Goal: Task Accomplishment & Management: Manage account settings

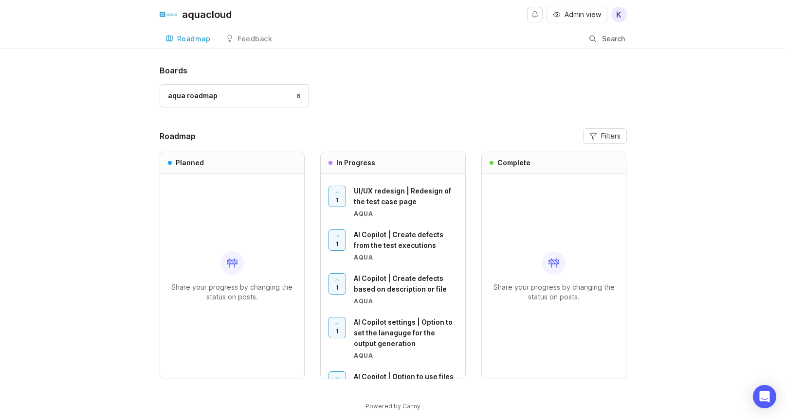
drag, startPoint x: 33, startPoint y: 135, endPoint x: 40, endPoint y: 139, distance: 8.9
click at [36, 137] on div "Boards aqua roadmap 6 Roadmap Filters Planned Share your progress by changing t…" at bounding box center [393, 246] width 786 height 363
click at [182, 98] on div "aqua roadmap" at bounding box center [193, 95] width 50 height 11
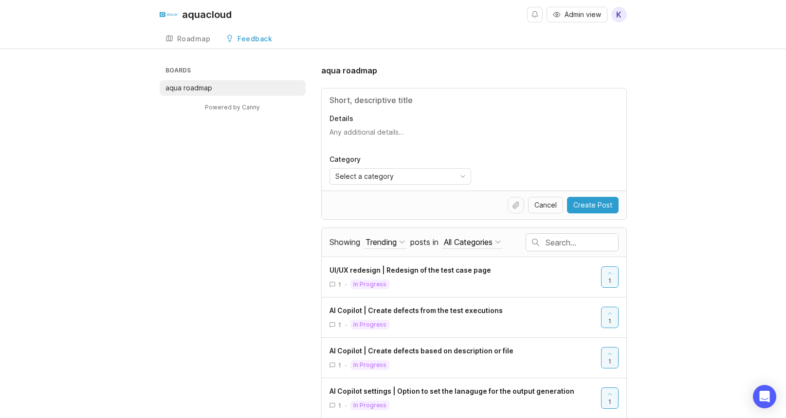
click at [258, 40] on div "Feedback" at bounding box center [254, 39] width 35 height 7
click at [175, 42] on link "Roadmap" at bounding box center [188, 39] width 57 height 20
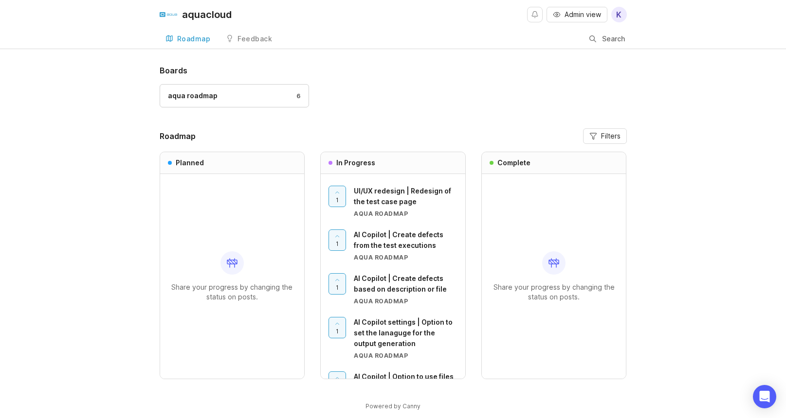
click at [589, 14] on span "Admin view" at bounding box center [582, 15] width 36 height 10
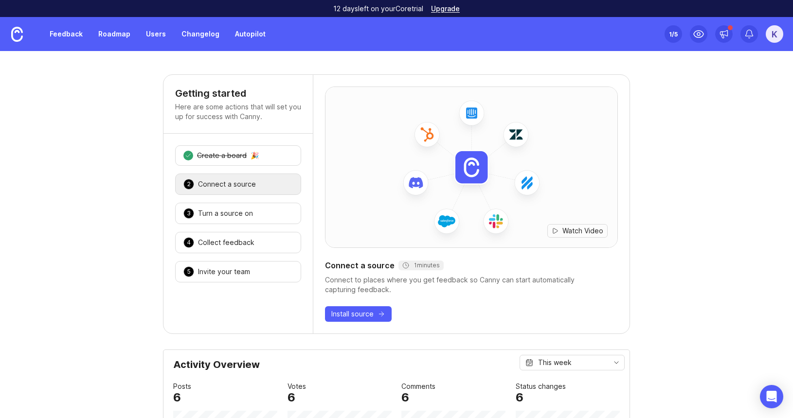
click at [113, 35] on link "Roadmap" at bounding box center [114, 34] width 44 height 18
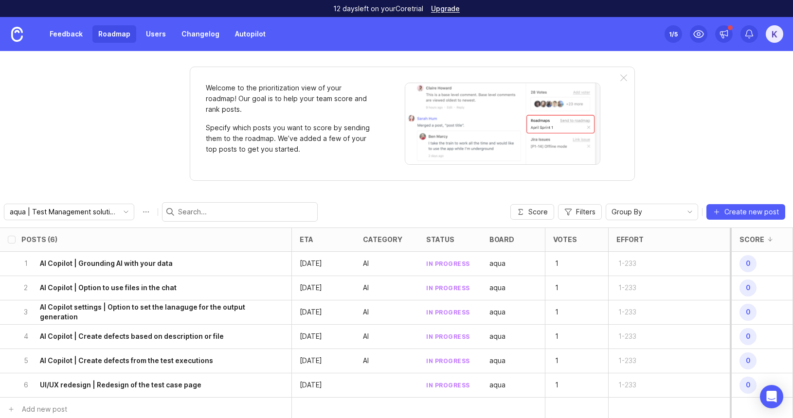
click at [723, 207] on button "Create new post" at bounding box center [745, 212] width 79 height 16
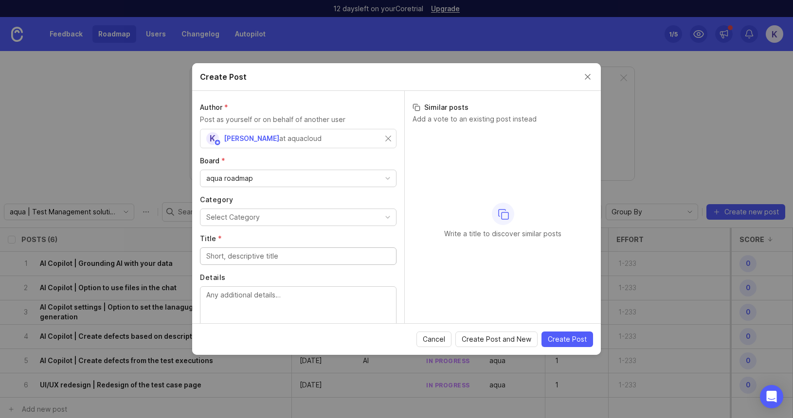
click at [271, 218] on button "Select Category" at bounding box center [298, 218] width 197 height 18
click at [244, 201] on label "Category" at bounding box center [298, 200] width 197 height 10
click at [245, 217] on div "Select Category" at bounding box center [233, 217] width 54 height 11
click at [273, 232] on li "AI" at bounding box center [294, 237] width 189 height 18
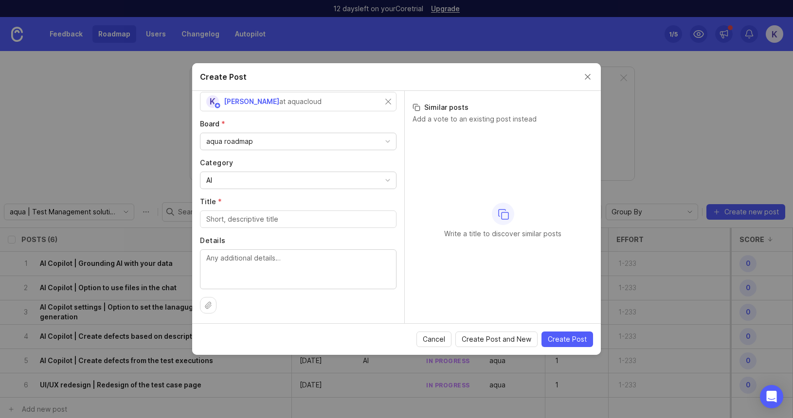
scroll to position [39, 0]
click at [261, 236] on label "Details" at bounding box center [298, 239] width 197 height 10
click at [261, 251] on textarea "Details" at bounding box center [298, 267] width 184 height 32
click at [250, 200] on label "Title *" at bounding box center [298, 200] width 197 height 10
click at [250, 212] on input "Title *" at bounding box center [298, 217] width 184 height 11
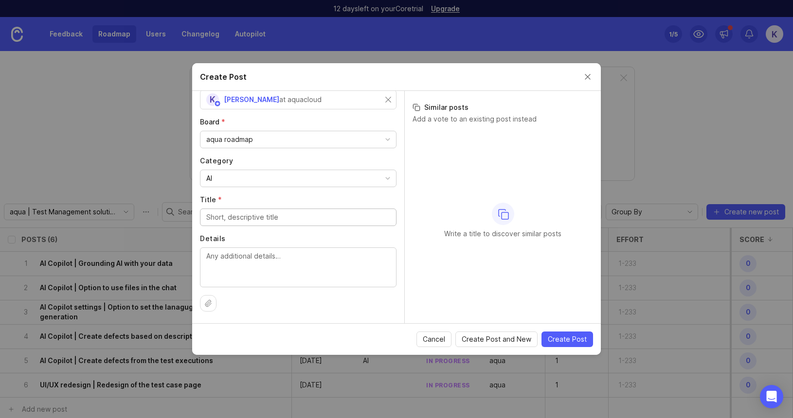
click at [251, 218] on input "Title *" at bounding box center [298, 217] width 184 height 11
paste input "👆New aqua | AI Copilot | Convert test case into selected type of script"
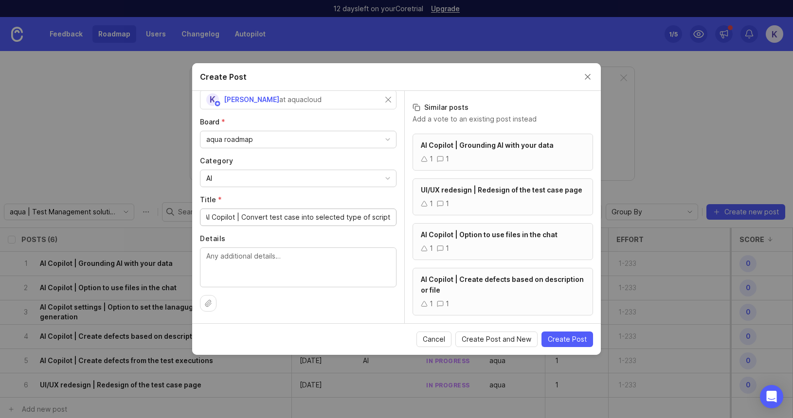
scroll to position [122, 0]
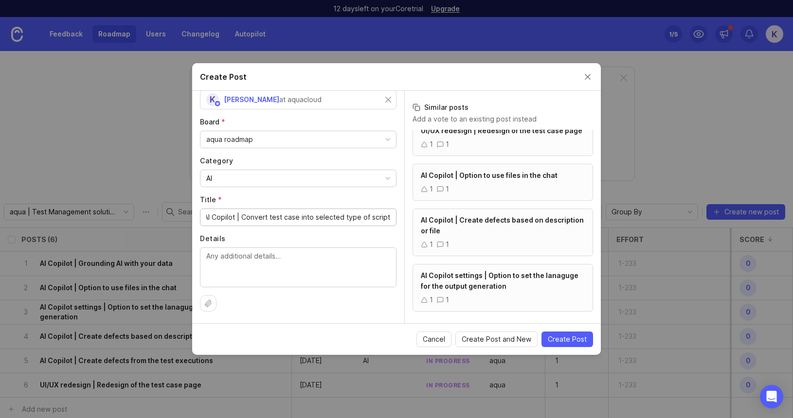
type input "👆New aqua | AI Copilot | Convert test case into selected type of script"
click at [566, 343] on span "Create Post" at bounding box center [567, 340] width 39 height 10
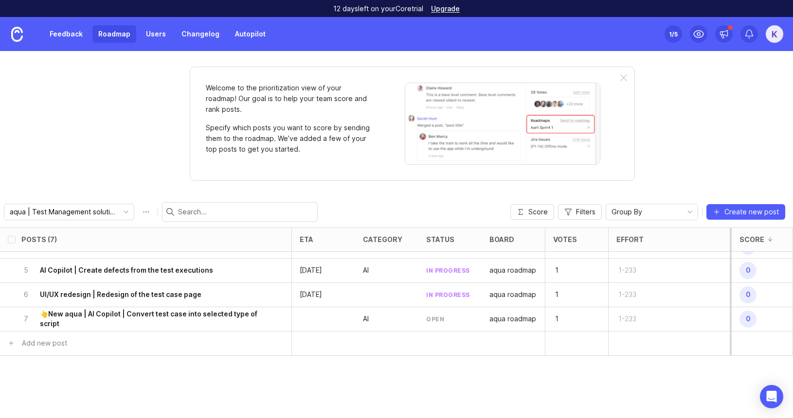
scroll to position [106, 0]
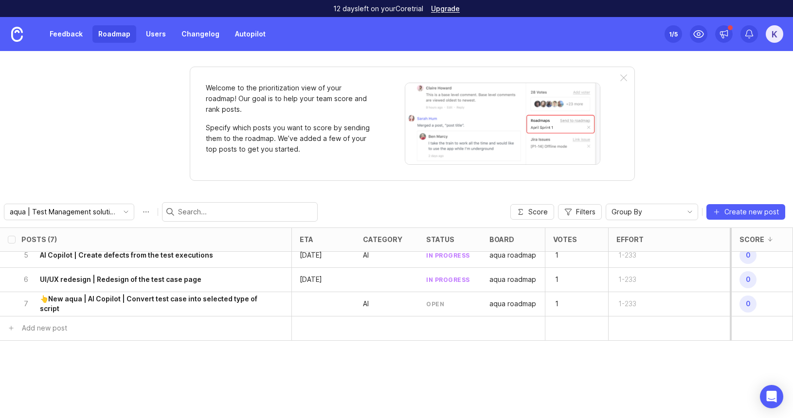
click at [145, 303] on h6 "👆New aqua | AI Copilot | Convert test case into selected type of script" at bounding box center [152, 303] width 224 height 19
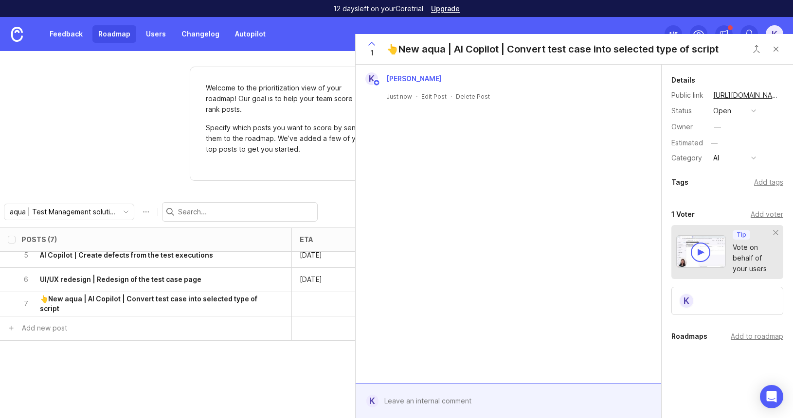
click at [762, 113] on div "Status open" at bounding box center [727, 111] width 112 height 13
click at [754, 112] on div "button" at bounding box center [753, 111] width 5 height 5
click at [737, 160] on li "planned" at bounding box center [734, 164] width 49 height 18
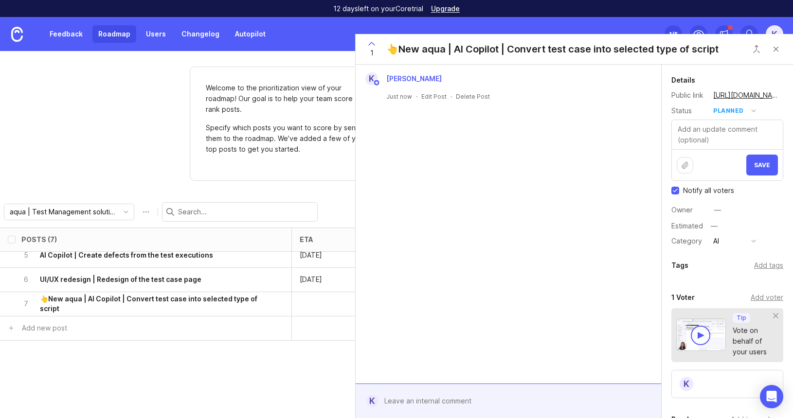
click at [747, 167] on button "Save" at bounding box center [762, 165] width 32 height 21
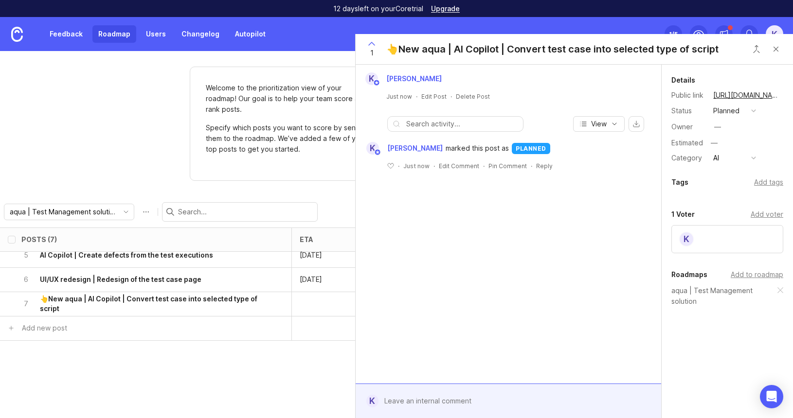
click at [775, 50] on button "Close button" at bounding box center [775, 48] width 19 height 19
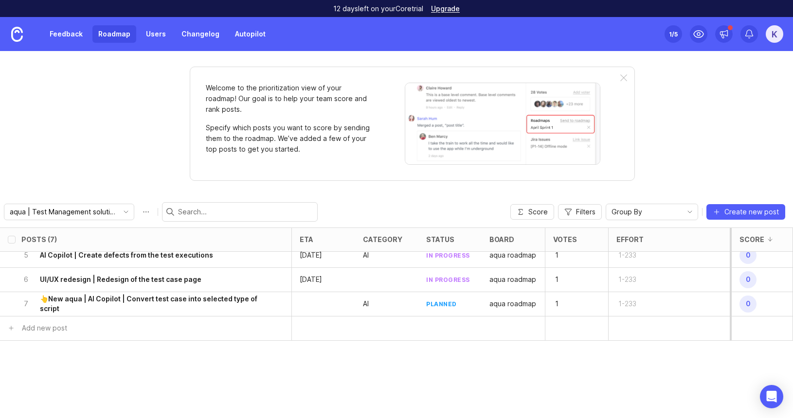
click at [236, 372] on div "Posts (7) eta category status board Votes Effort Score 1 AI Copilot | Grounding…" at bounding box center [396, 323] width 793 height 191
click at [18, 37] on img at bounding box center [17, 34] width 12 height 15
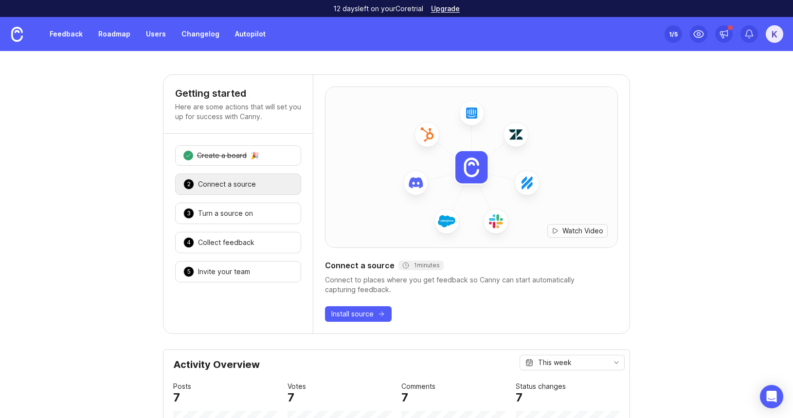
click at [72, 34] on link "Feedback" at bounding box center [66, 34] width 45 height 18
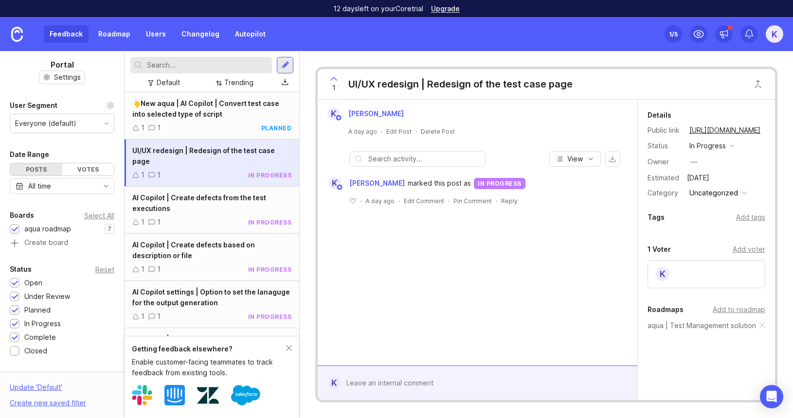
click at [123, 34] on link "Roadmap" at bounding box center [114, 34] width 44 height 18
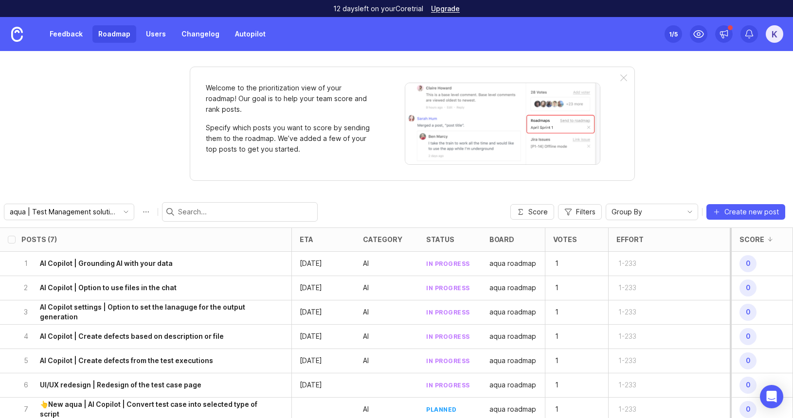
click at [70, 27] on link "Feedback" at bounding box center [66, 34] width 45 height 18
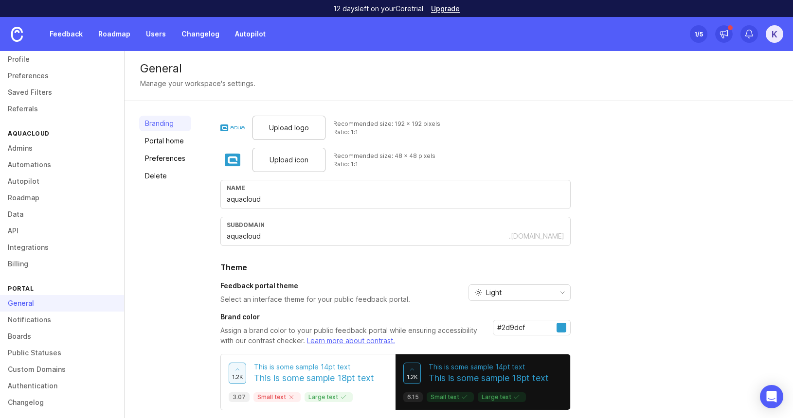
scroll to position [30, 0]
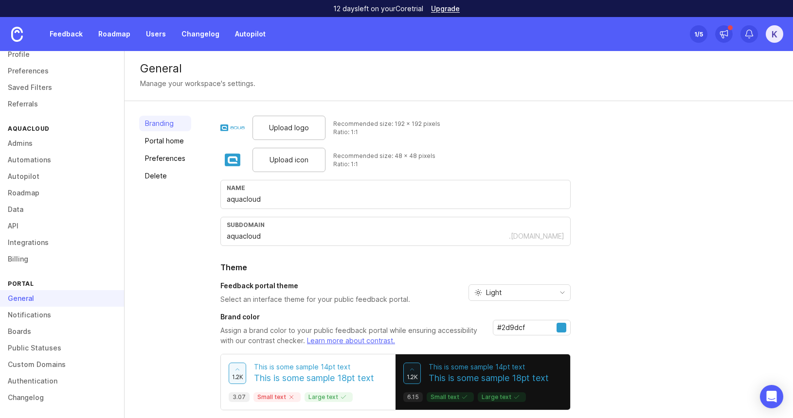
click at [54, 335] on link "Boards" at bounding box center [62, 332] width 124 height 17
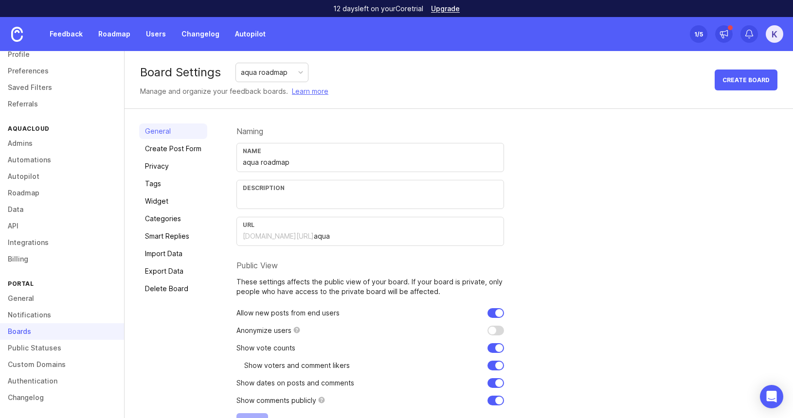
click at [54, 347] on link "Public Statuses" at bounding box center [62, 348] width 124 height 17
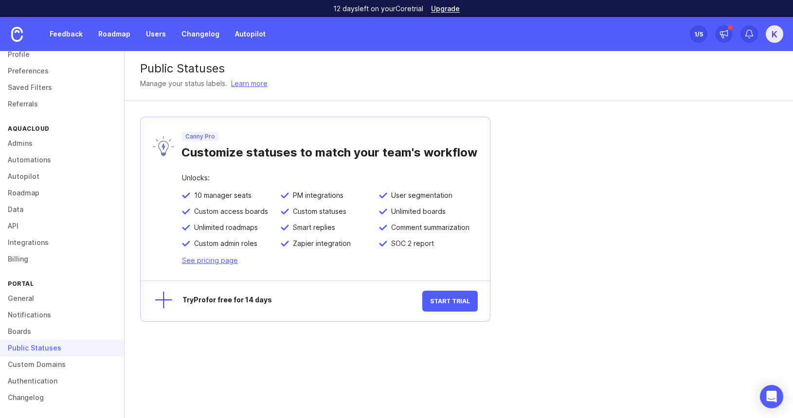
click at [446, 310] on button "Start Trial" at bounding box center [449, 301] width 55 height 21
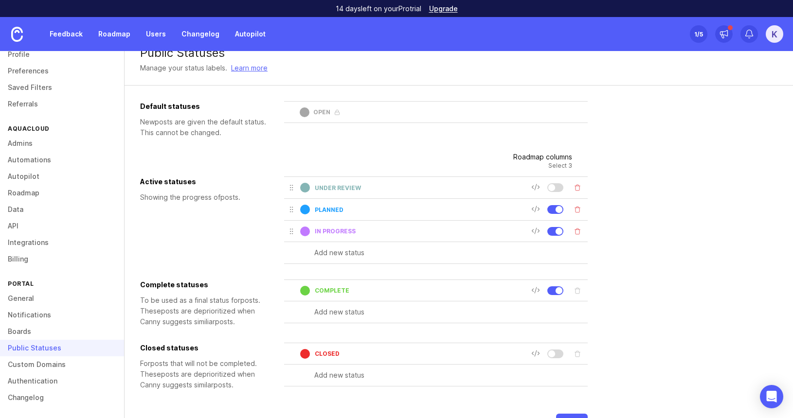
scroll to position [47, 0]
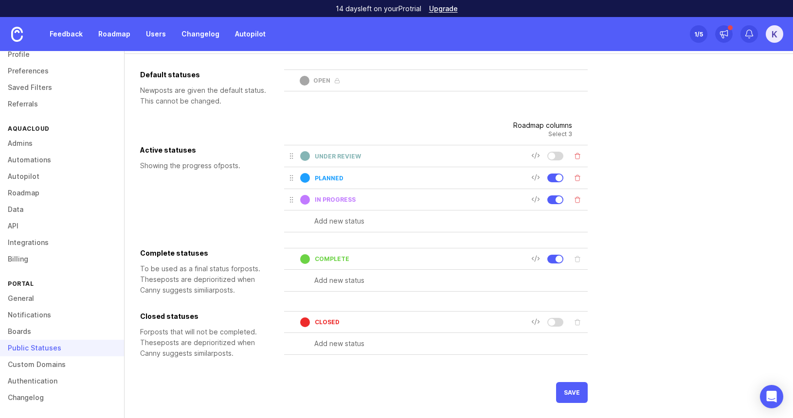
click at [52, 365] on link "Custom Domains" at bounding box center [62, 365] width 124 height 17
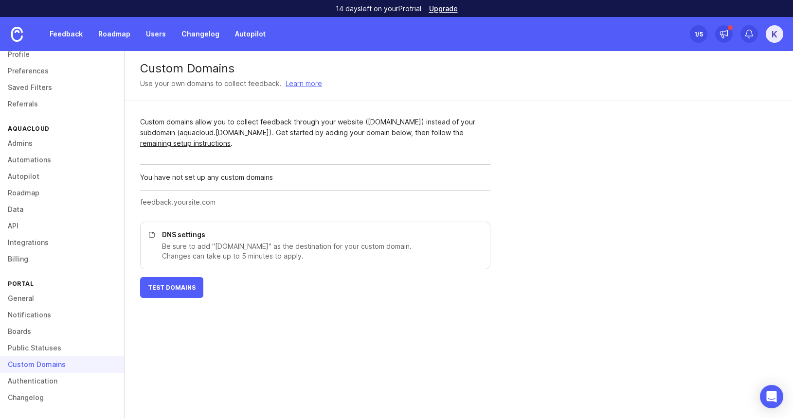
click at [33, 301] on link "General" at bounding box center [62, 298] width 124 height 17
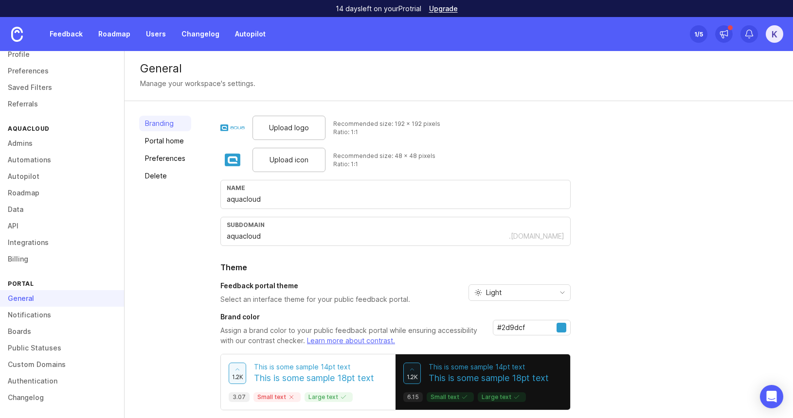
click at [34, 315] on link "Notifications" at bounding box center [62, 315] width 124 height 17
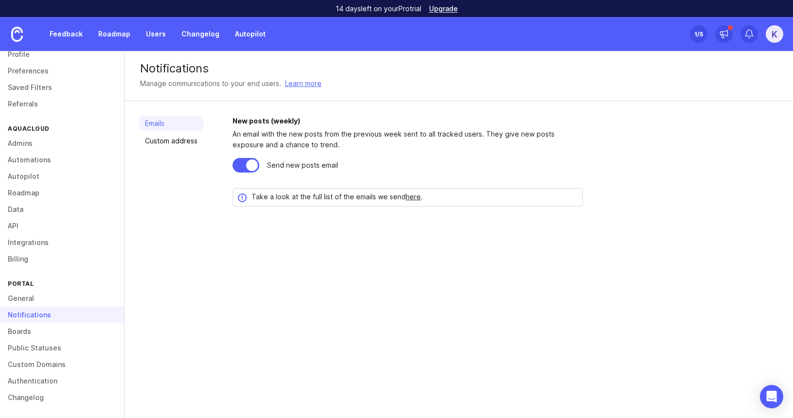
click at [30, 330] on link "Boards" at bounding box center [62, 332] width 124 height 17
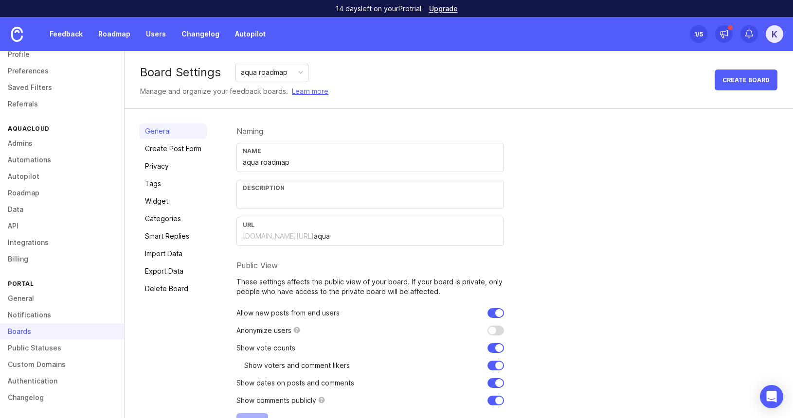
click at [48, 351] on link "Public Statuses" at bounding box center [62, 348] width 124 height 17
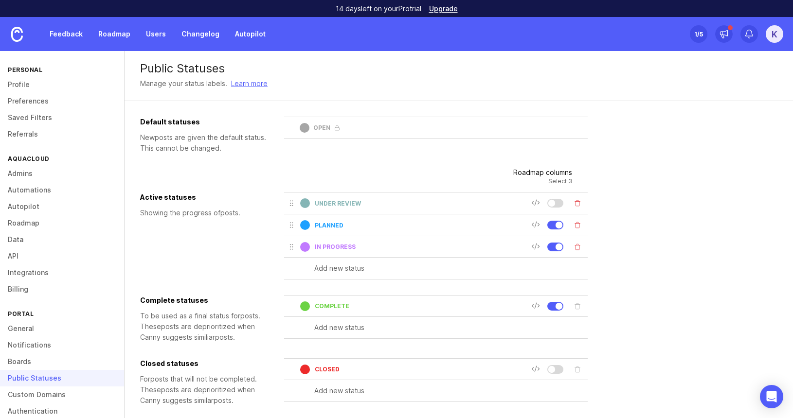
click at [22, 87] on link "Profile" at bounding box center [62, 84] width 124 height 17
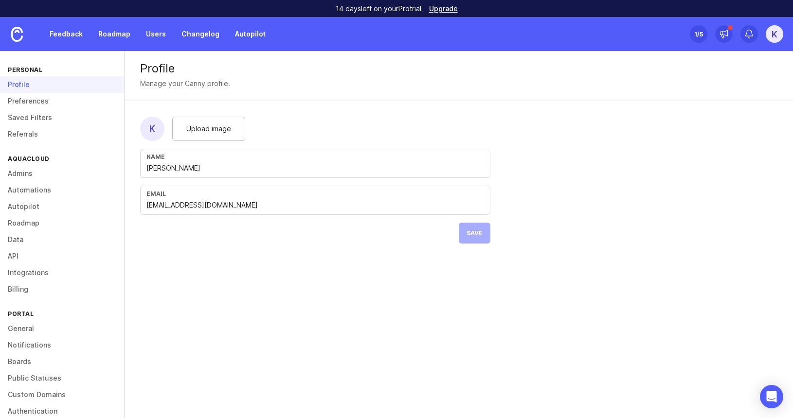
click at [117, 36] on link "Roadmap" at bounding box center [114, 34] width 44 height 18
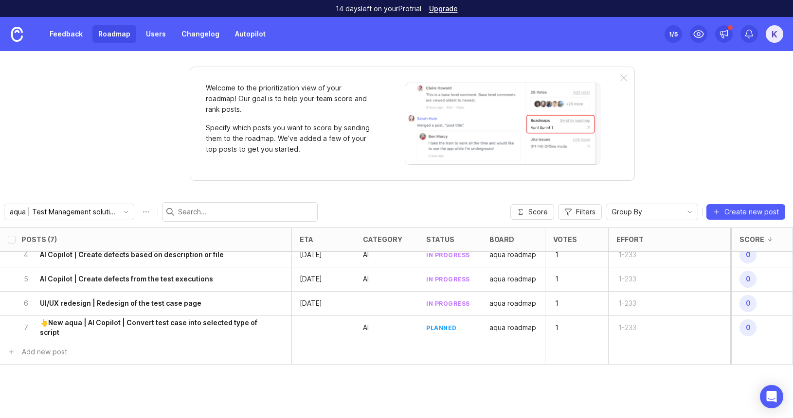
scroll to position [83, 0]
click at [199, 325] on h6 "👆New aqua | AI Copilot | Convert test case into selected type of script" at bounding box center [152, 326] width 224 height 19
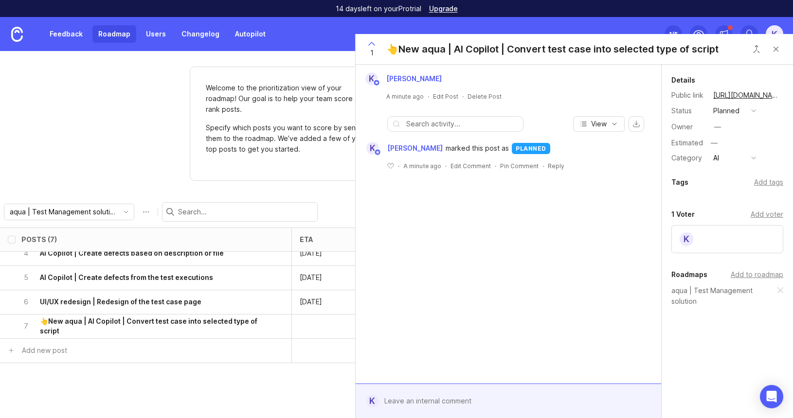
drag, startPoint x: 724, startPoint y: 143, endPoint x: 719, endPoint y: 144, distance: 5.0
click at [722, 144] on div "—" at bounding box center [745, 143] width 75 height 13
click at [743, 158] on button "AI" at bounding box center [734, 158] width 49 height 13
click at [738, 193] on li "Uncategorized" at bounding box center [734, 193] width 49 height 18
click at [772, 54] on button "Close button" at bounding box center [775, 48] width 19 height 19
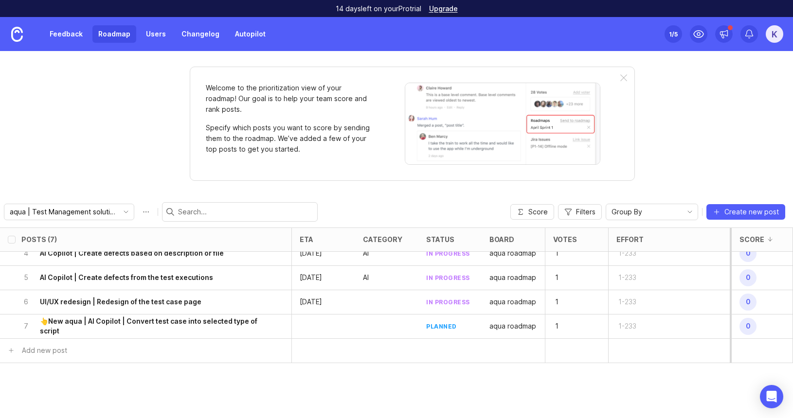
click at [248, 33] on link "Autopilot" at bounding box center [250, 34] width 42 height 18
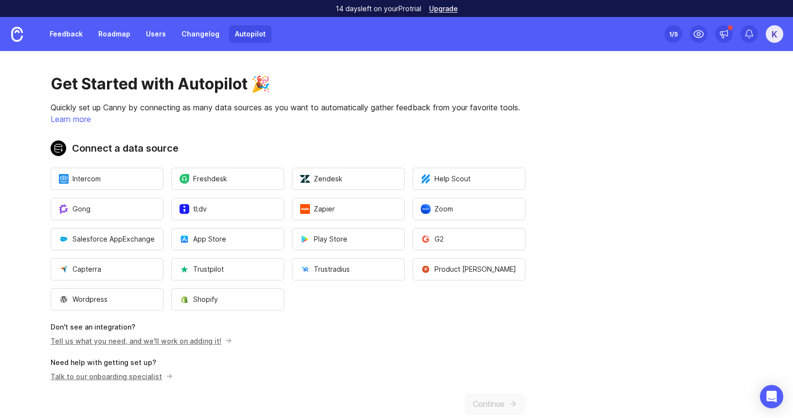
click at [144, 36] on link "Users" at bounding box center [156, 34] width 32 height 18
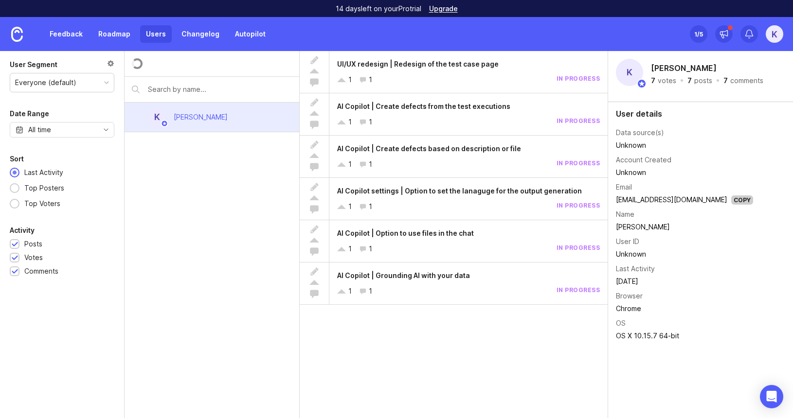
click at [109, 34] on link "Roadmap" at bounding box center [114, 34] width 44 height 18
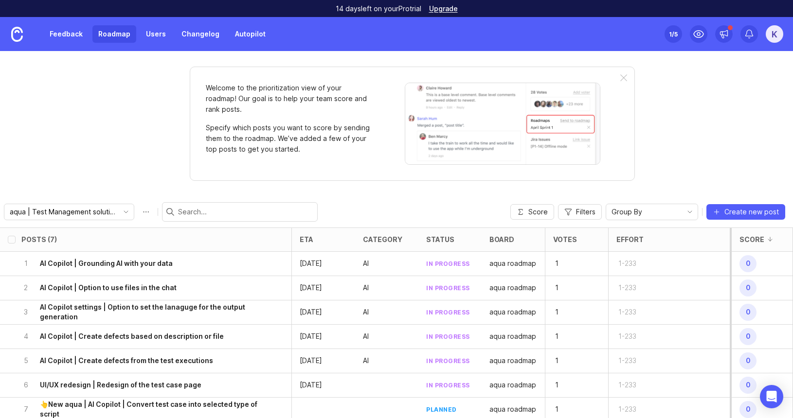
click at [772, 36] on div "K" at bounding box center [775, 34] width 18 height 18
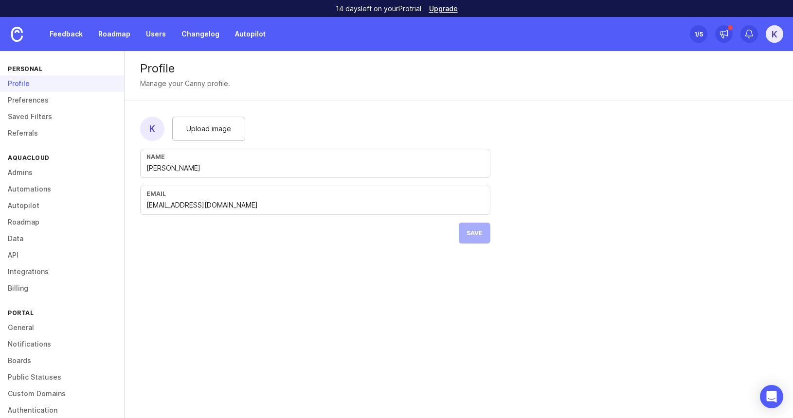
scroll to position [2, 0]
click at [58, 329] on link "General" at bounding box center [62, 327] width 124 height 17
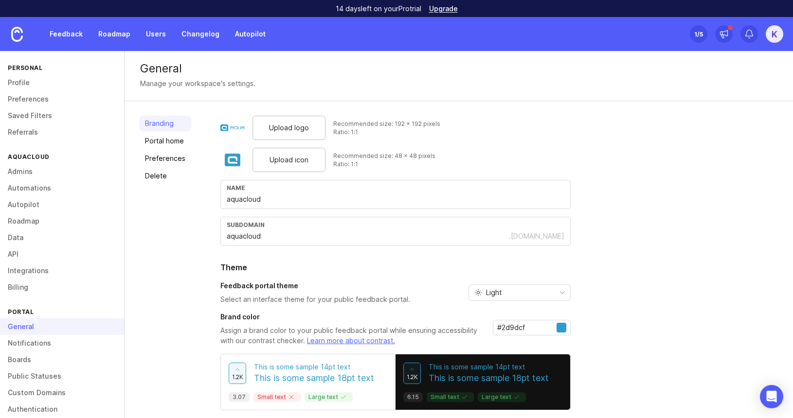
click at [40, 362] on link "Boards" at bounding box center [62, 360] width 124 height 17
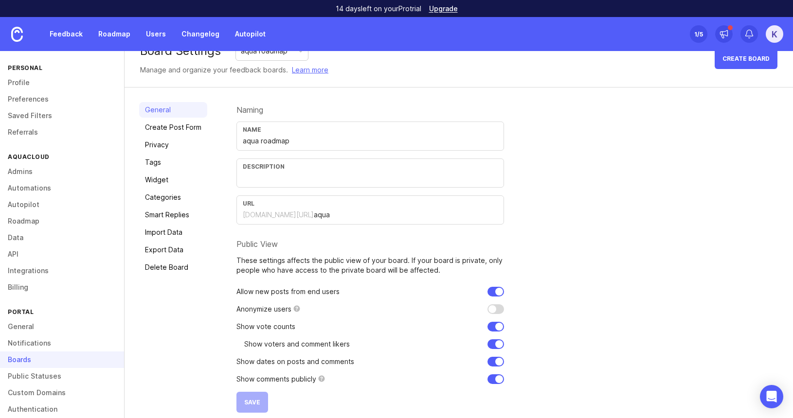
scroll to position [30, 0]
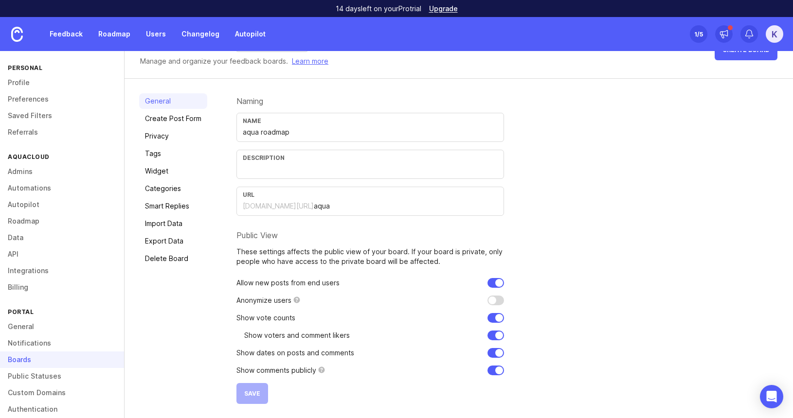
click at [32, 374] on link "Public Statuses" at bounding box center [62, 376] width 124 height 17
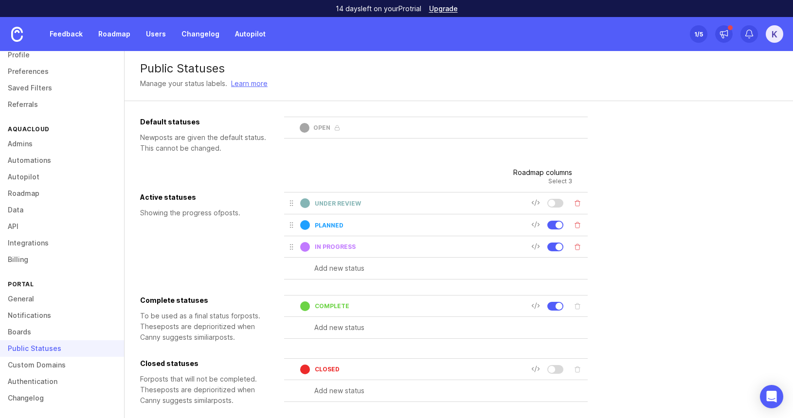
scroll to position [30, 0]
click at [42, 397] on link "Changelog" at bounding box center [62, 398] width 124 height 17
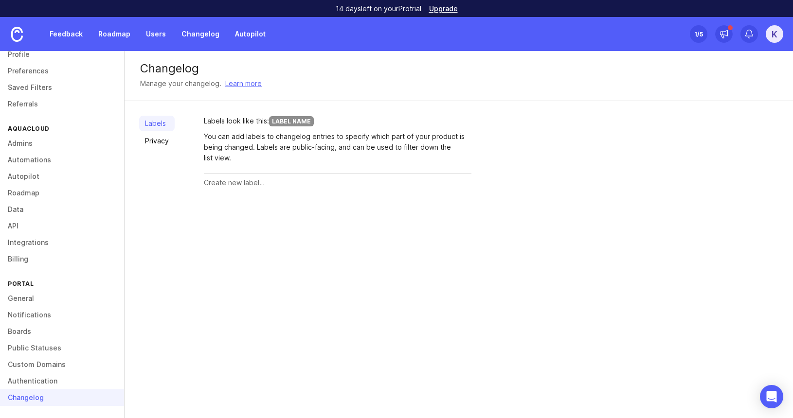
click at [27, 349] on link "Public Statuses" at bounding box center [62, 348] width 124 height 17
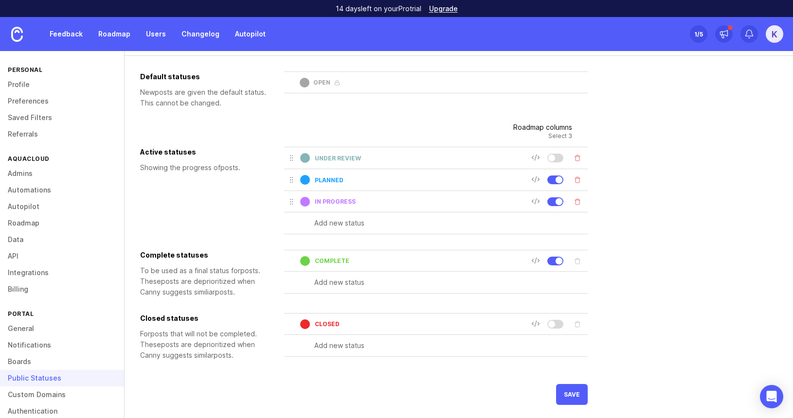
click at [18, 227] on link "Roadmap" at bounding box center [62, 223] width 124 height 17
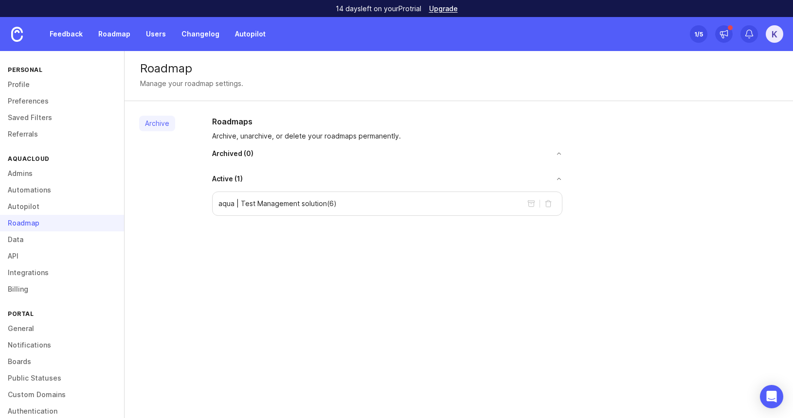
click at [233, 204] on p "aqua | Test Management solution ( 6 )" at bounding box center [277, 204] width 118 height 10
click at [38, 240] on link "Data" at bounding box center [62, 240] width 124 height 17
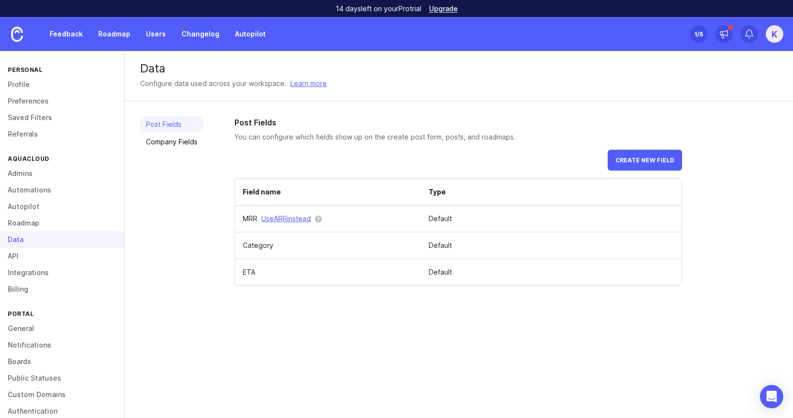
click at [31, 327] on link "General" at bounding box center [62, 329] width 124 height 17
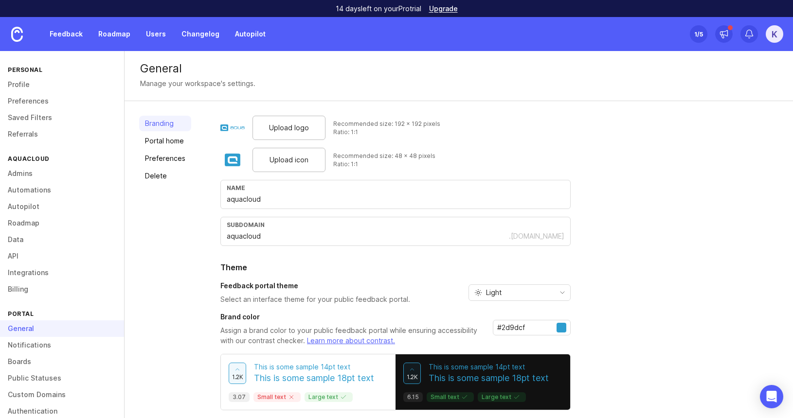
click at [113, 35] on link "Roadmap" at bounding box center [114, 34] width 44 height 18
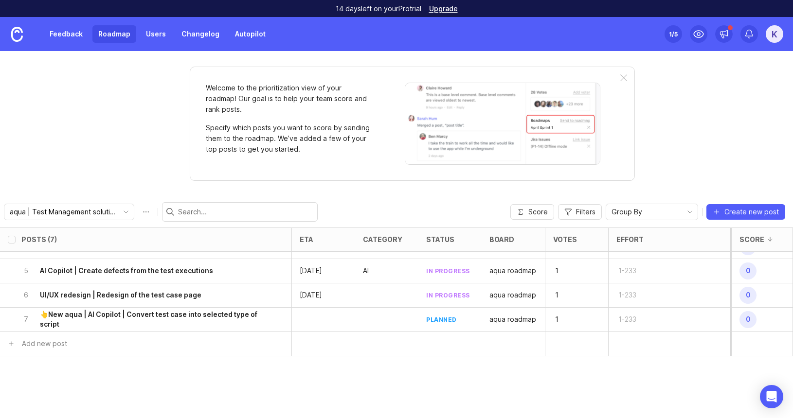
scroll to position [106, 0]
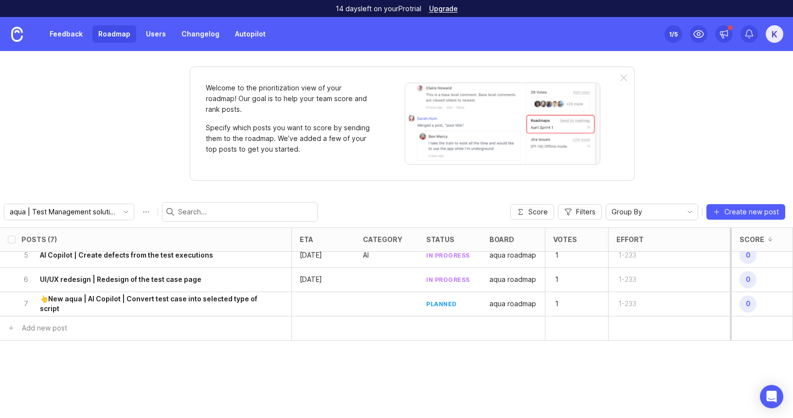
click at [561, 218] on button "Filters" at bounding box center [580, 212] width 44 height 16
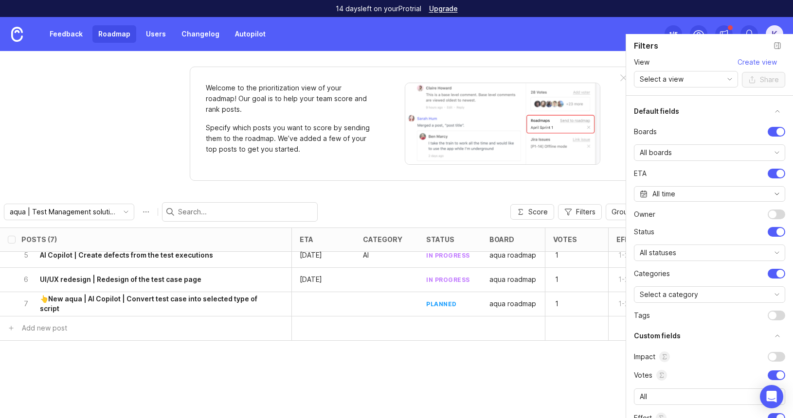
click at [758, 295] on div "Select a category" at bounding box center [701, 295] width 135 height 16
click at [674, 315] on li "AI" at bounding box center [705, 314] width 143 height 16
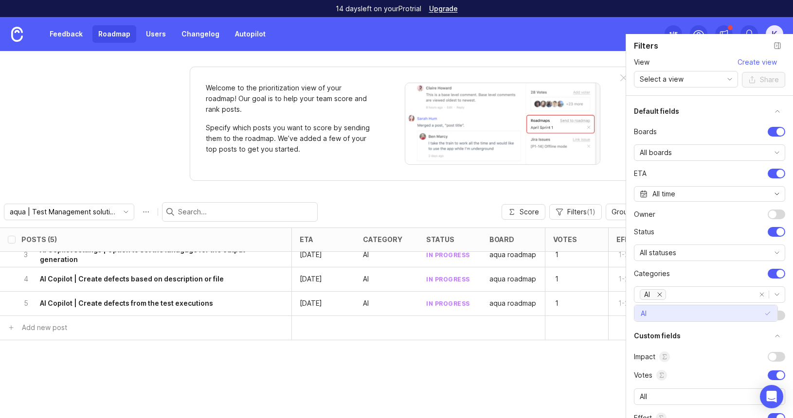
scroll to position [57, 0]
click at [661, 295] on icon "remove AI" at bounding box center [660, 295] width 8 height 8
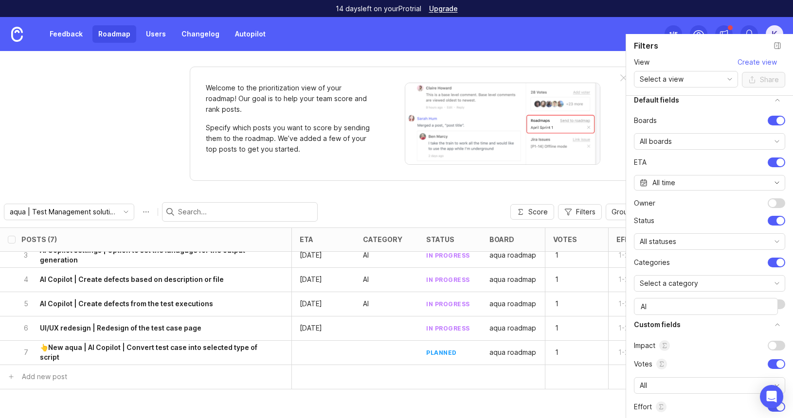
scroll to position [37, 0]
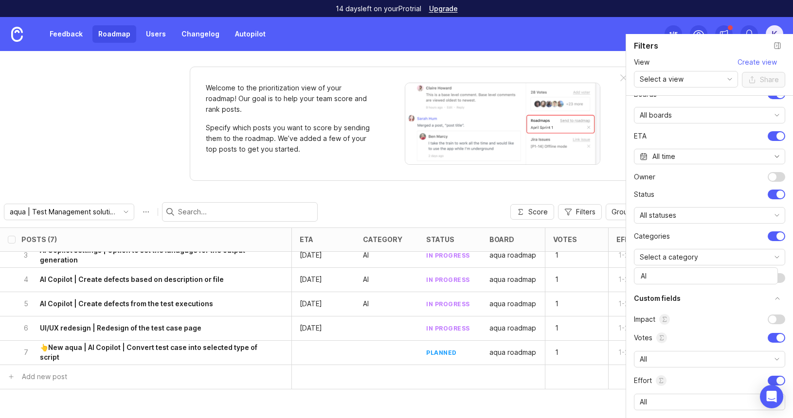
click at [589, 25] on div "Feedback Roadmap Users Changelog Autopilot Set up Canny 1 /5 K" at bounding box center [396, 34] width 793 height 34
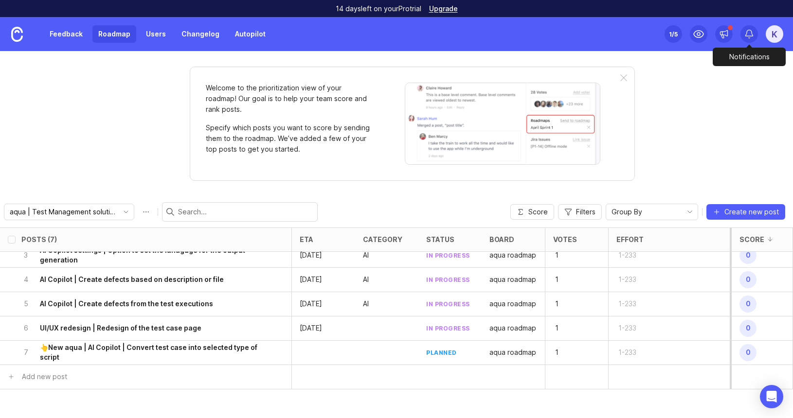
click at [746, 32] on icon at bounding box center [749, 34] width 10 height 10
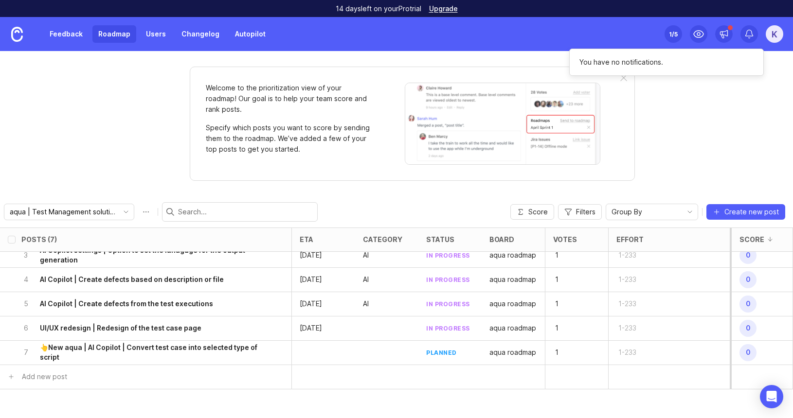
click at [668, 36] on div "Set up Canny 1 /5" at bounding box center [674, 34] width 18 height 14
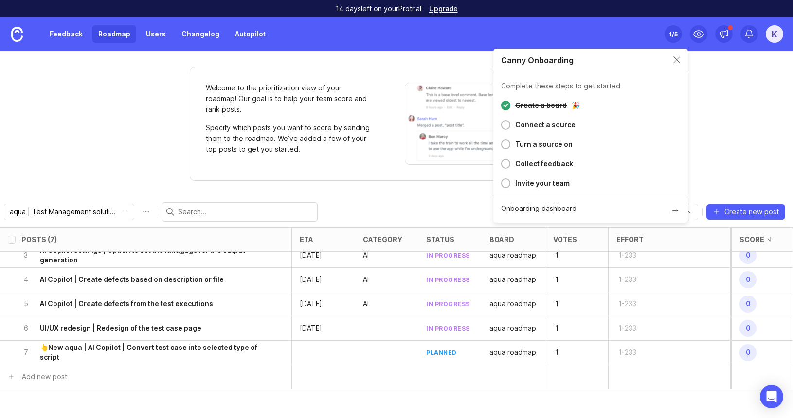
click at [775, 35] on div "K" at bounding box center [775, 34] width 18 height 18
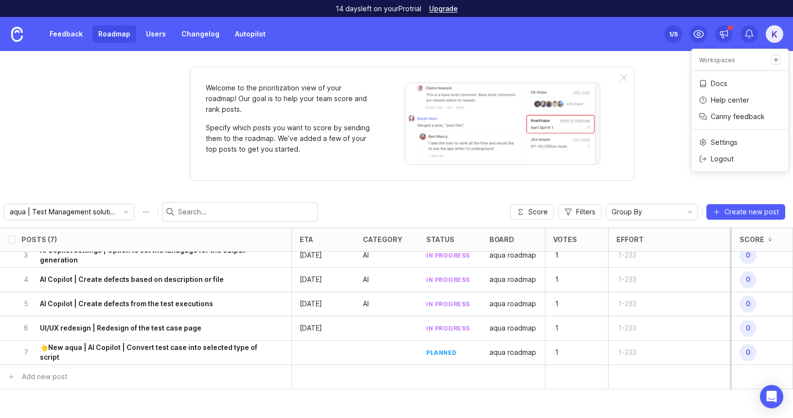
click at [721, 85] on p "Docs" at bounding box center [719, 84] width 17 height 10
click at [138, 215] on button "Roadmap options" at bounding box center [146, 212] width 16 height 16
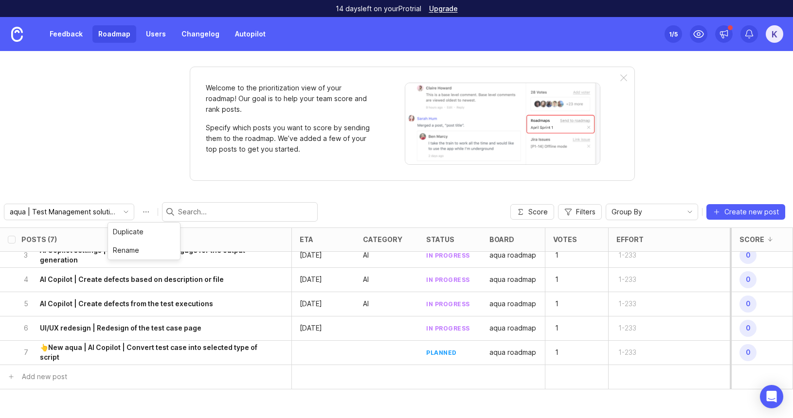
click at [63, 33] on link "Feedback" at bounding box center [66, 34] width 45 height 18
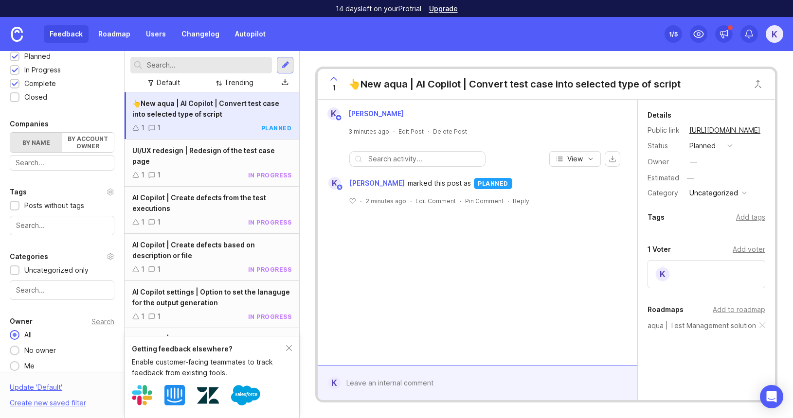
scroll to position [261, 0]
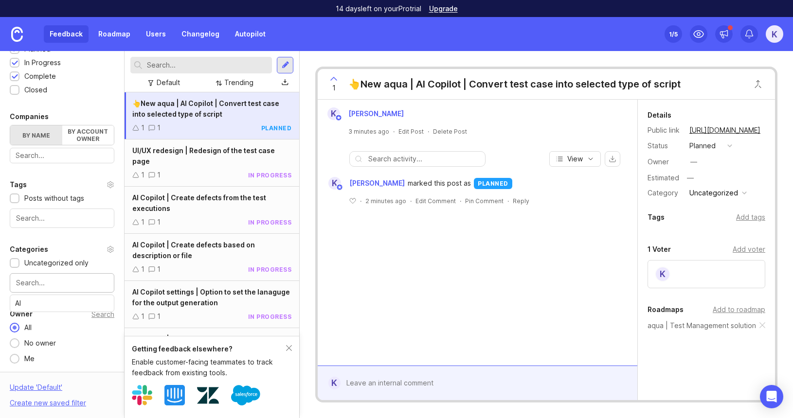
click at [27, 287] on input "text" at bounding box center [62, 283] width 92 height 11
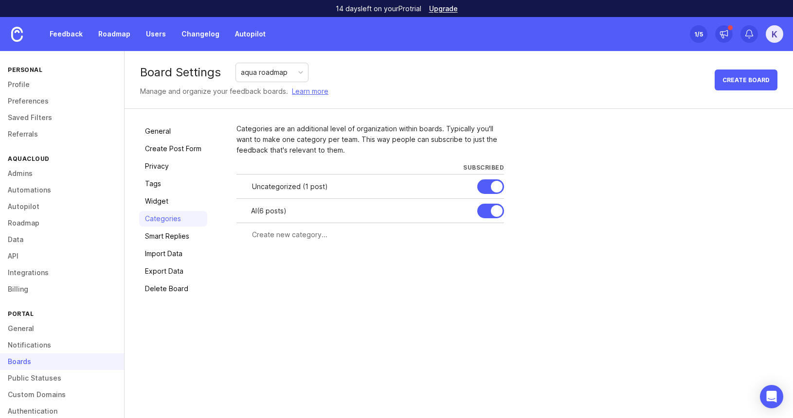
click at [266, 238] on input "text" at bounding box center [375, 235] width 246 height 11
type input "UI/UX"
click at [485, 252] on span "Create" at bounding box center [485, 252] width 24 height 7
click at [314, 261] on input "text" at bounding box center [332, 259] width 161 height 11
type input "Integrations"
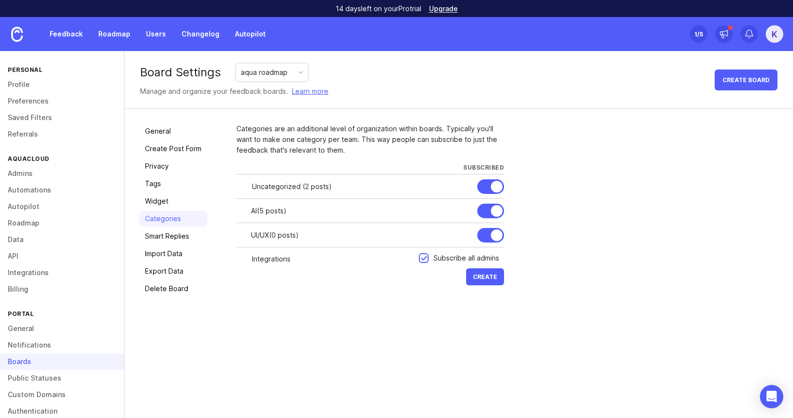
click at [489, 279] on span "Create" at bounding box center [485, 276] width 24 height 7
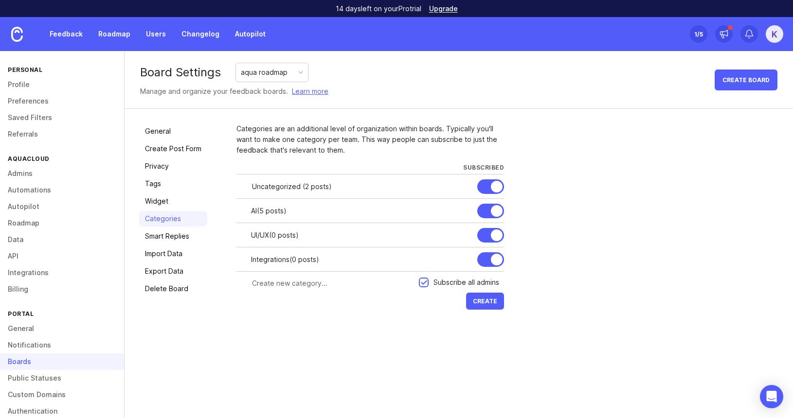
click at [164, 235] on link "Smart Replies" at bounding box center [173, 237] width 68 height 16
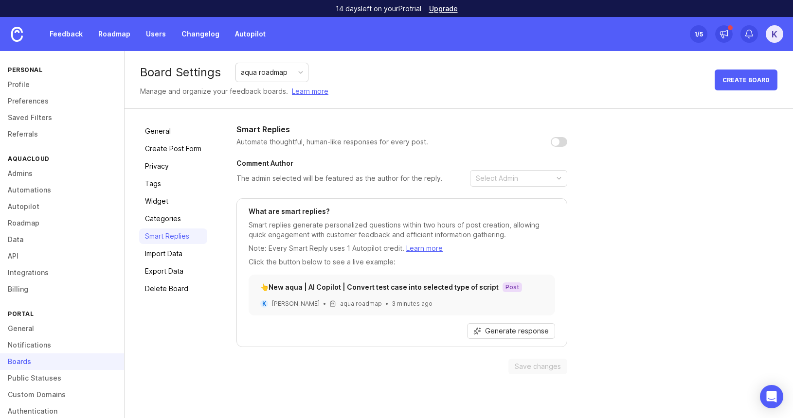
click at [164, 216] on link "Categories" at bounding box center [173, 219] width 68 height 16
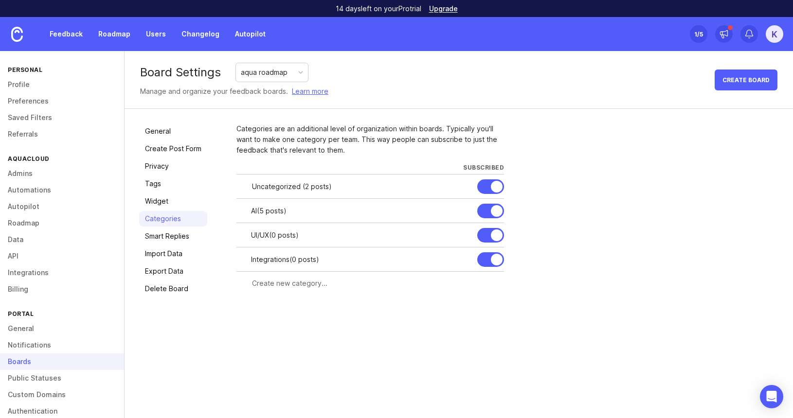
click at [271, 288] on input "text" at bounding box center [375, 283] width 246 height 11
click at [159, 236] on link "Smart Replies" at bounding box center [173, 237] width 68 height 16
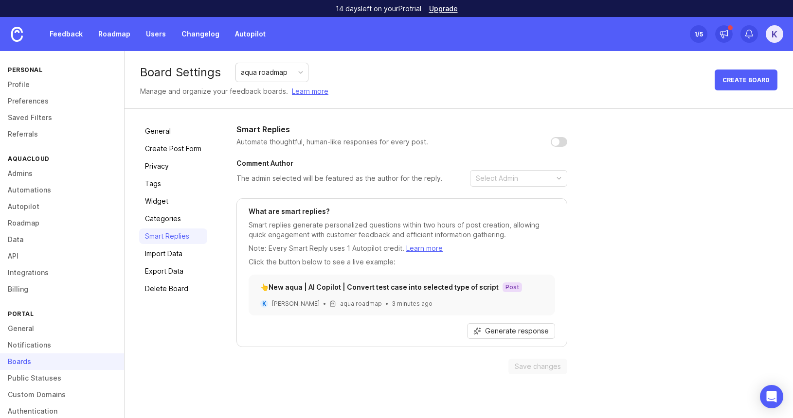
click at [506, 335] on span "Generate response" at bounding box center [517, 331] width 64 height 10
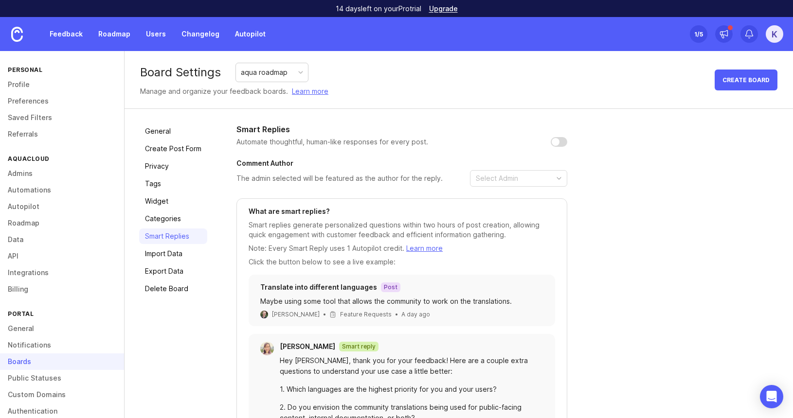
click at [166, 221] on link "Categories" at bounding box center [173, 219] width 68 height 16
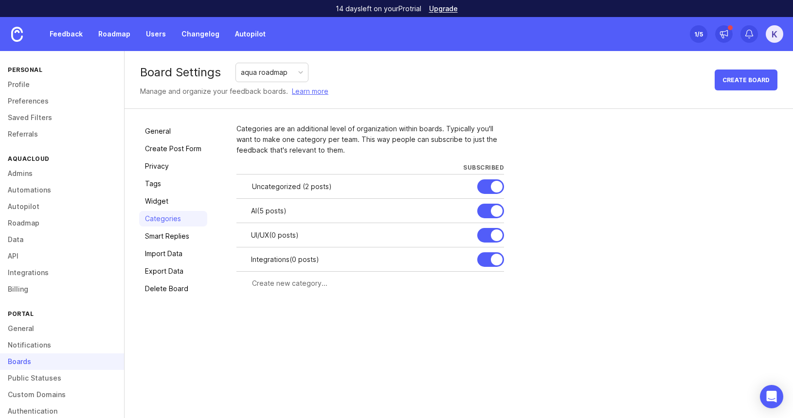
click at [288, 287] on input "text" at bounding box center [375, 283] width 246 height 11
type input "Improvements"
click at [486, 302] on span "Create" at bounding box center [485, 301] width 24 height 7
click at [40, 223] on link "Roadmap" at bounding box center [62, 223] width 124 height 17
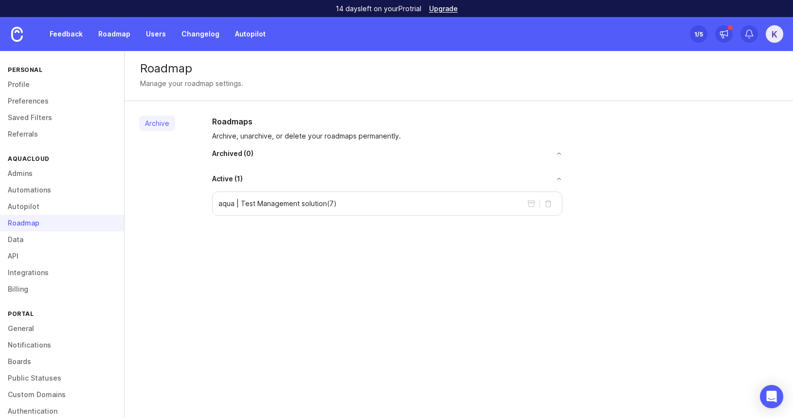
click at [280, 204] on p "aqua | Test Management solution ( 7 )" at bounding box center [277, 204] width 118 height 10
click at [106, 30] on link "Roadmap" at bounding box center [114, 34] width 44 height 18
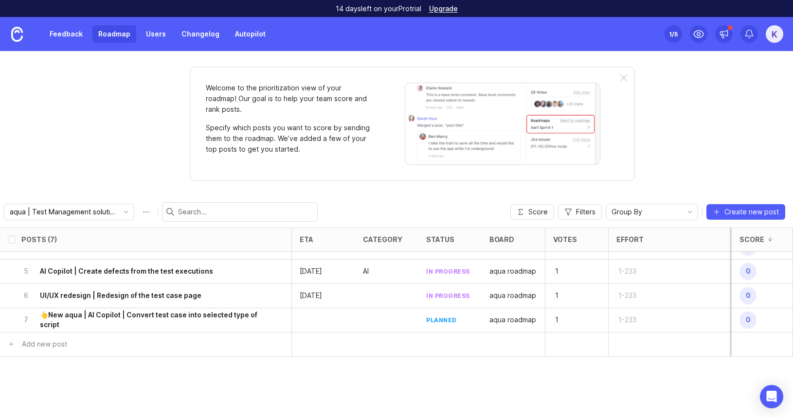
scroll to position [87, 0]
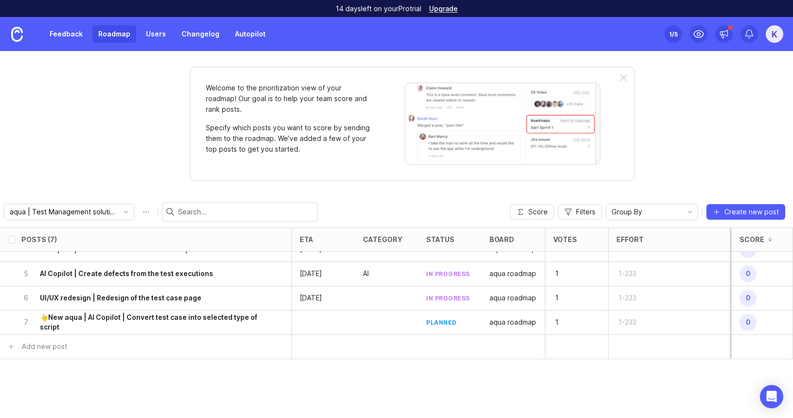
click at [160, 302] on h6 "UI/UX redesign | Redesign of the test case page" at bounding box center [121, 298] width 162 height 10
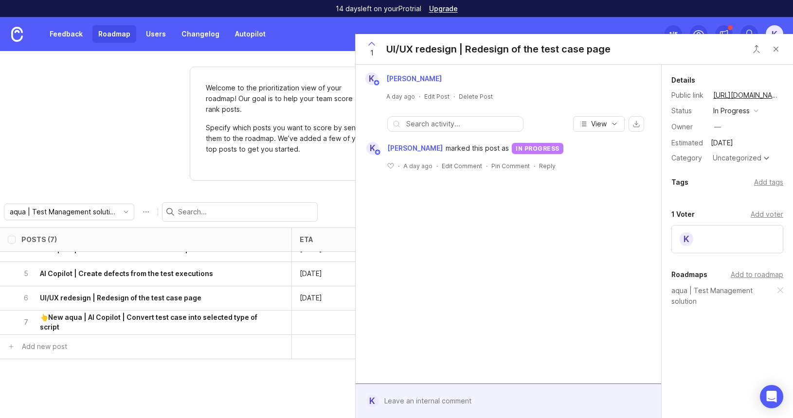
click at [744, 155] on div "Uncategorized" at bounding box center [737, 158] width 49 height 7
drag, startPoint x: 779, startPoint y: 48, endPoint x: 543, endPoint y: 196, distance: 278.5
click at [779, 48] on button "Close button" at bounding box center [775, 48] width 19 height 19
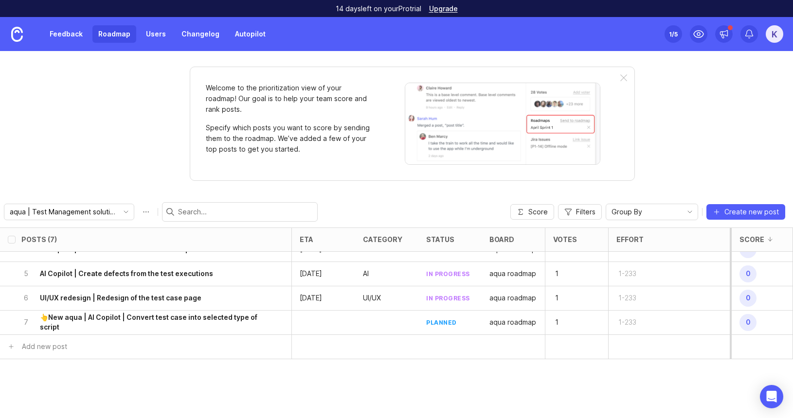
click at [98, 326] on h6 "👆New aqua | AI Copilot | Convert test case into selected type of script" at bounding box center [152, 322] width 224 height 19
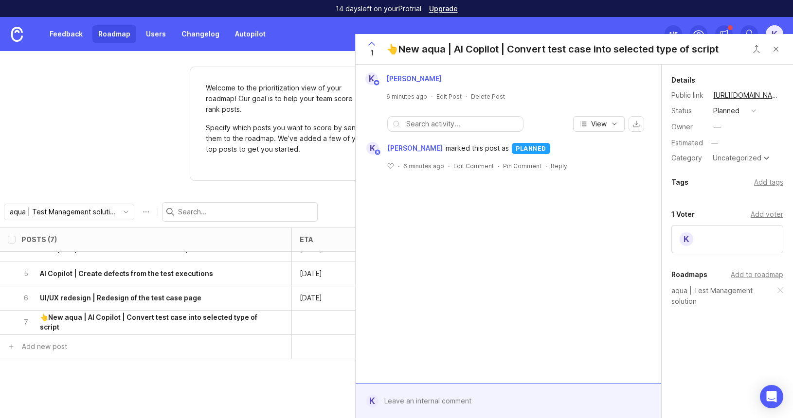
click at [722, 157] on div "Uncategorized" at bounding box center [737, 158] width 49 height 7
click at [779, 50] on button "Close button" at bounding box center [775, 48] width 19 height 19
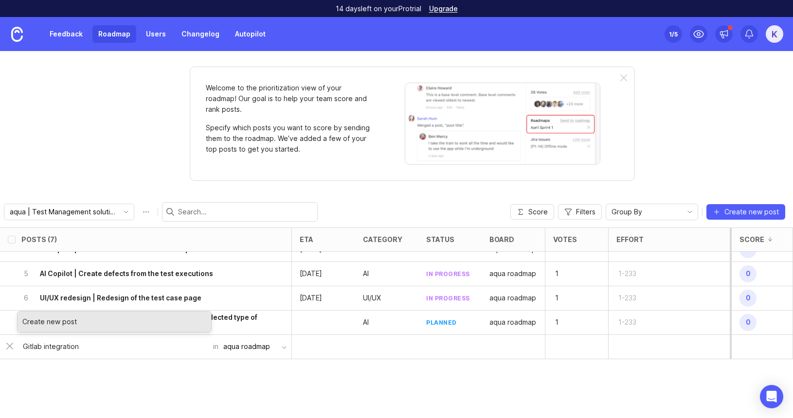
type input "Gitlab integration"
click at [60, 320] on div "Create new post" at bounding box center [115, 322] width 194 height 20
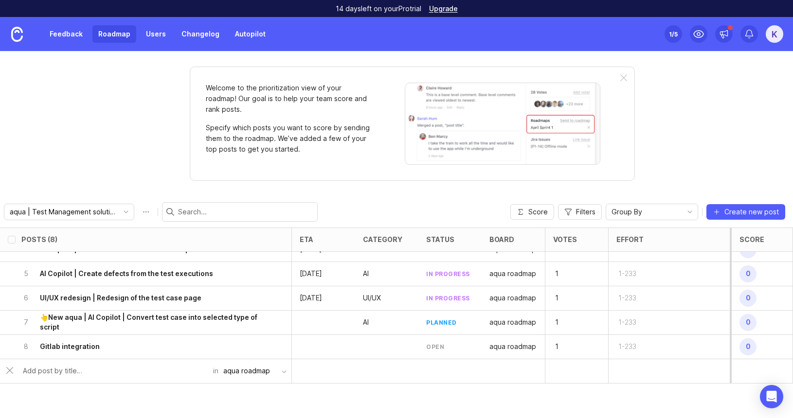
click at [220, 353] on div "8 Gitlab integration" at bounding box center [142, 347] width 242 height 24
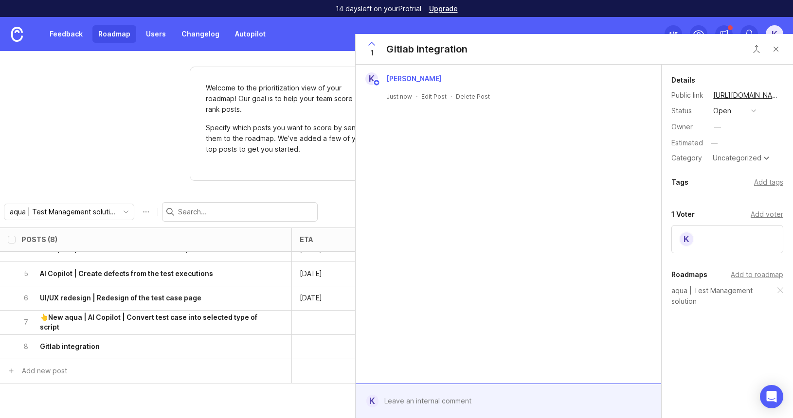
click at [749, 159] on div "Uncategorized" at bounding box center [737, 158] width 49 height 7
click at [779, 53] on button "Close button" at bounding box center [775, 48] width 19 height 19
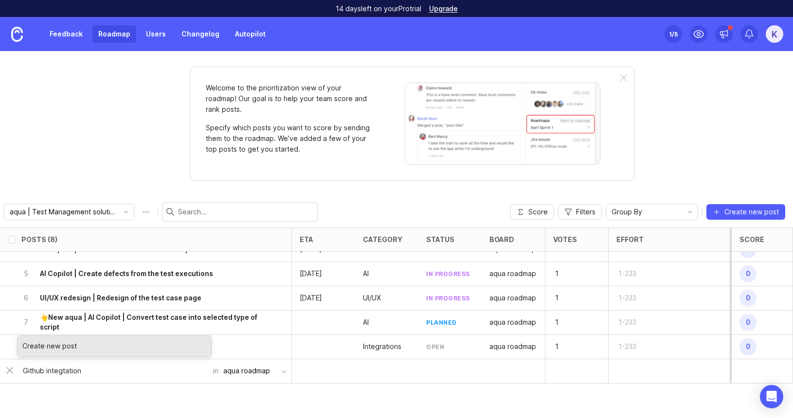
type input "Github integtation"
click at [115, 351] on div "Create new post" at bounding box center [115, 346] width 194 height 20
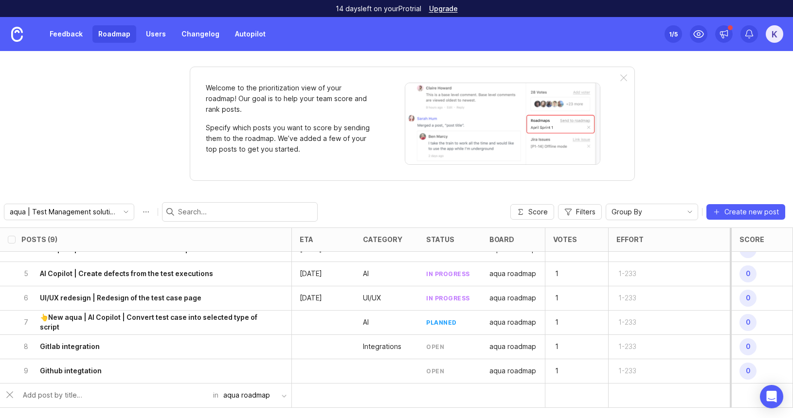
click at [201, 344] on div "8 Gitlab integration" at bounding box center [142, 347] width 242 height 24
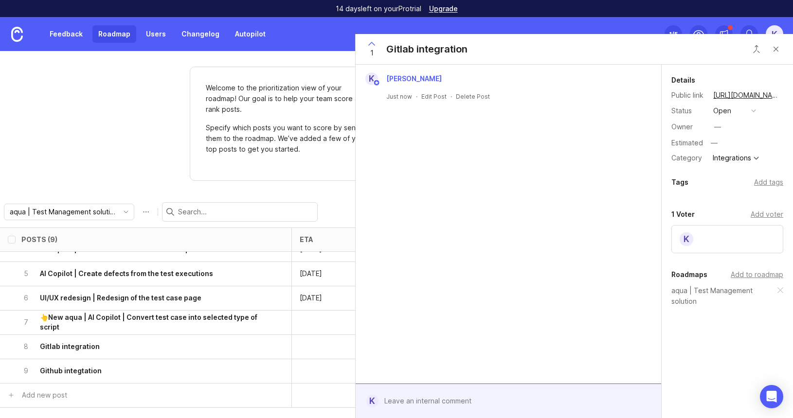
click at [757, 110] on button "open" at bounding box center [734, 111] width 49 height 13
click at [744, 160] on div "planned" at bounding box center [730, 164] width 31 height 8
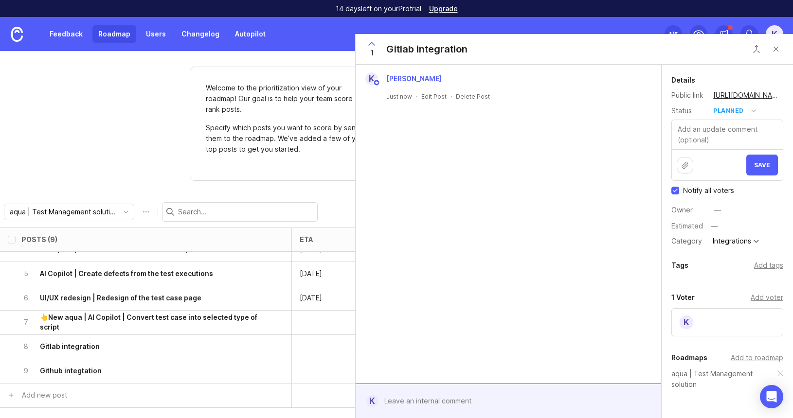
click at [755, 163] on span "Save" at bounding box center [762, 165] width 16 height 7
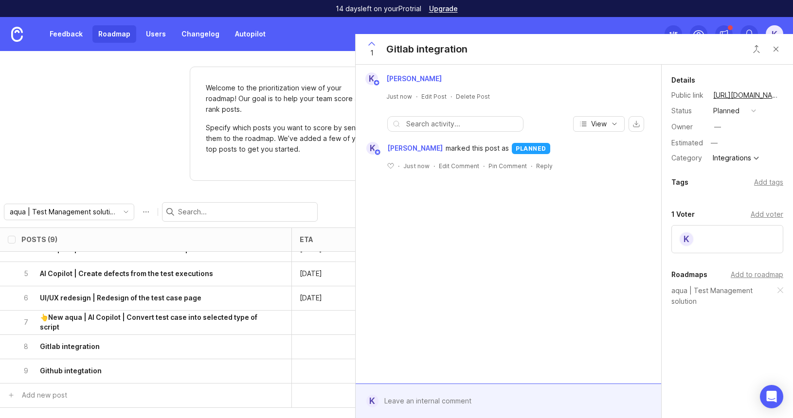
click at [775, 47] on button "Close button" at bounding box center [775, 48] width 19 height 19
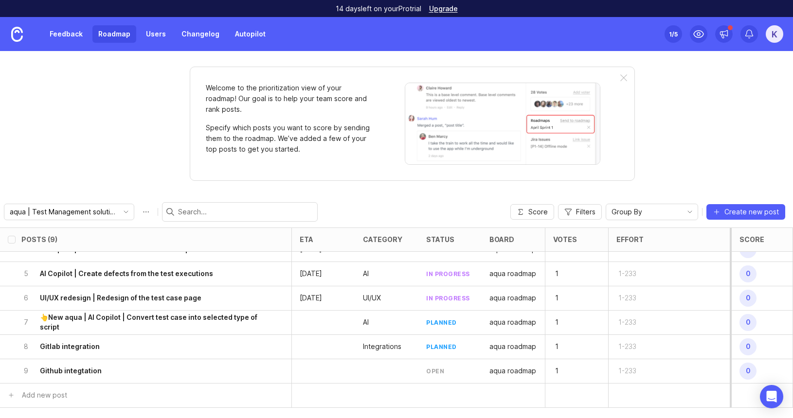
click at [82, 376] on div "9 Github integtation" at bounding box center [142, 372] width 242 height 24
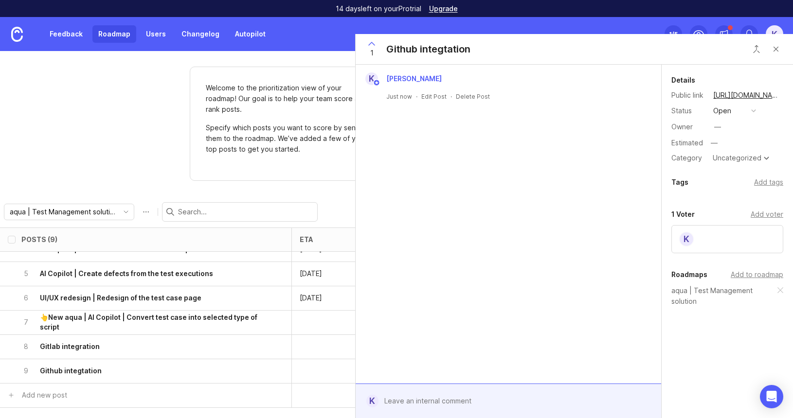
click at [725, 159] on div "Uncategorized" at bounding box center [737, 158] width 49 height 7
click at [730, 110] on button "open" at bounding box center [734, 111] width 49 height 13
click at [742, 162] on div "planned" at bounding box center [730, 164] width 31 height 8
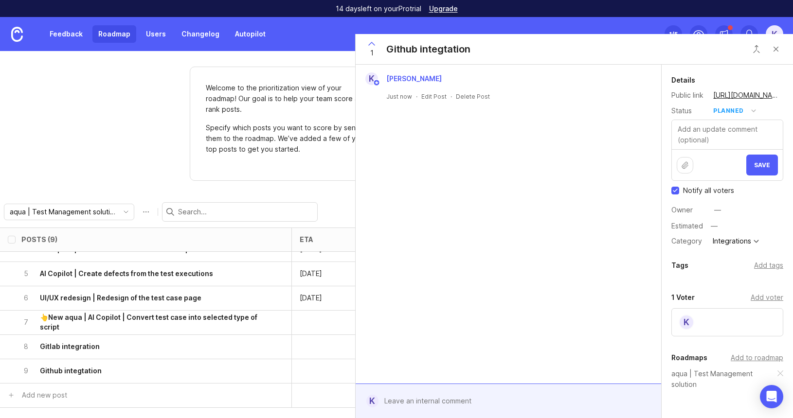
click at [762, 162] on span "Save" at bounding box center [762, 165] width 16 height 7
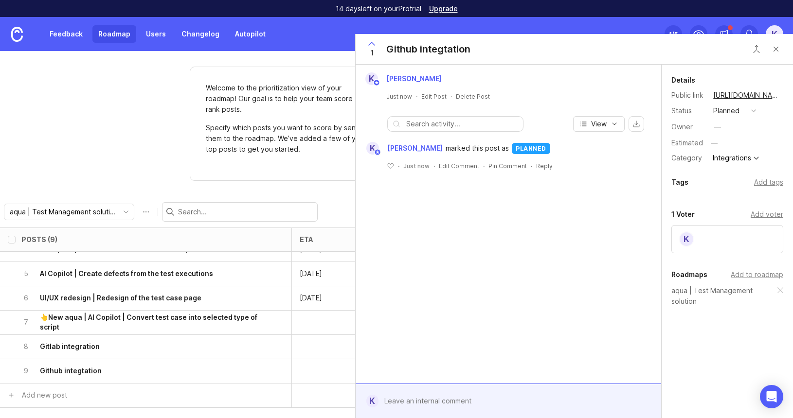
click at [778, 48] on button "Close button" at bounding box center [775, 48] width 19 height 19
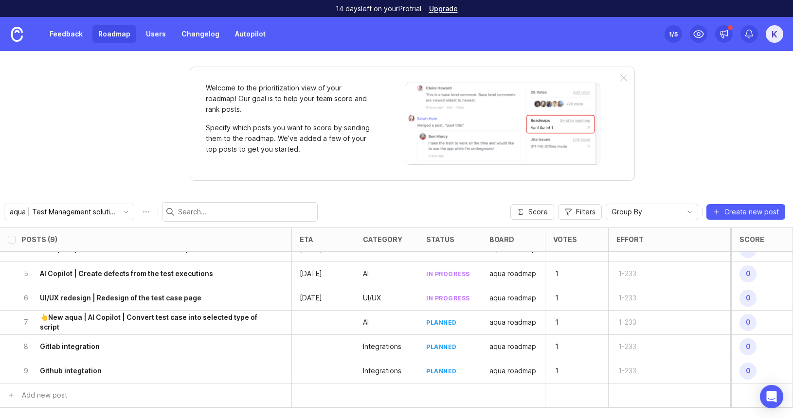
click at [778, 33] on div "K" at bounding box center [775, 34] width 18 height 18
click at [664, 107] on div "Welcome to the prioritization view of your roadmap! Our goal is to help your te…" at bounding box center [396, 234] width 793 height 367
click at [58, 35] on link "Feedback" at bounding box center [66, 34] width 45 height 18
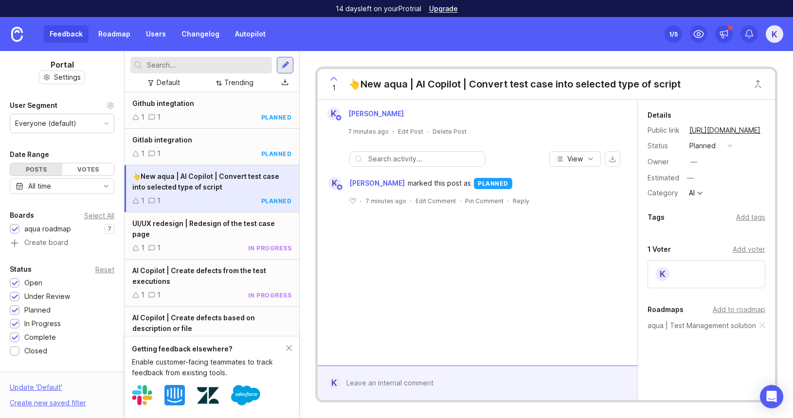
click at [111, 36] on link "Roadmap" at bounding box center [114, 34] width 44 height 18
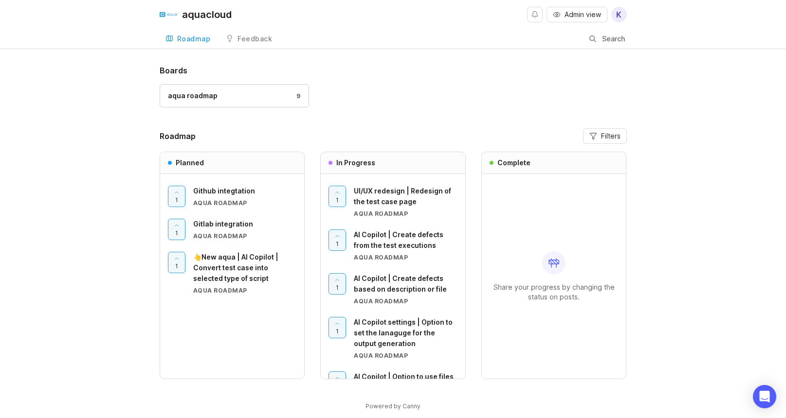
click at [344, 284] on div at bounding box center [337, 284] width 17 height 20
click at [344, 285] on div at bounding box center [337, 284] width 17 height 20
click at [222, 190] on span "Github integtation" at bounding box center [224, 191] width 62 height 8
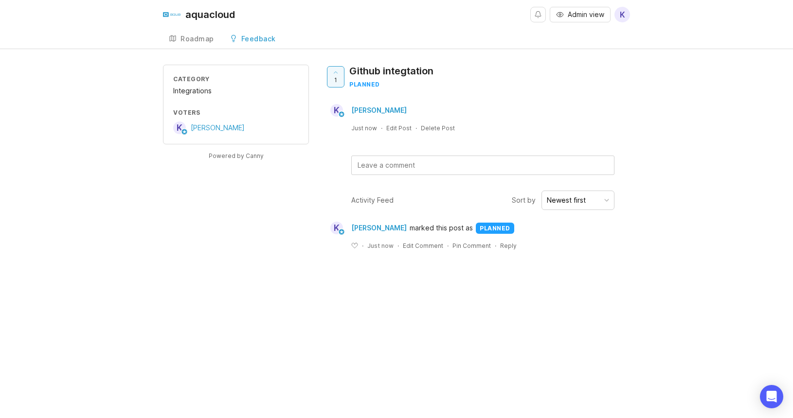
click at [230, 278] on div "aquacloud Admin view K Create Roadmap Feedback aqua roadmap Category Integratio…" at bounding box center [396, 209] width 793 height 418
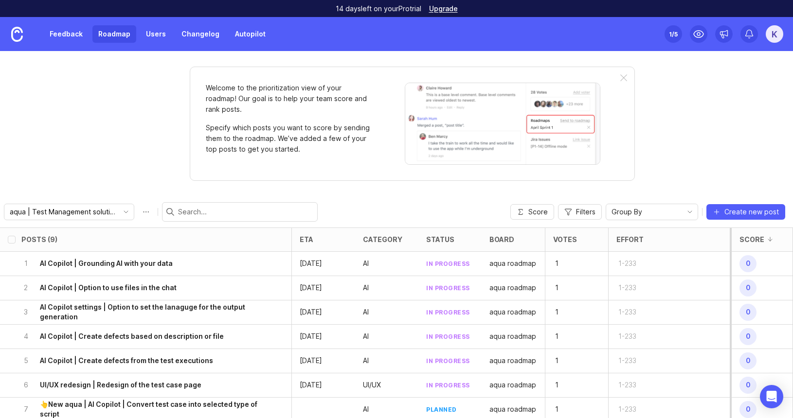
click at [185, 39] on link "Changelog" at bounding box center [201, 34] width 50 height 18
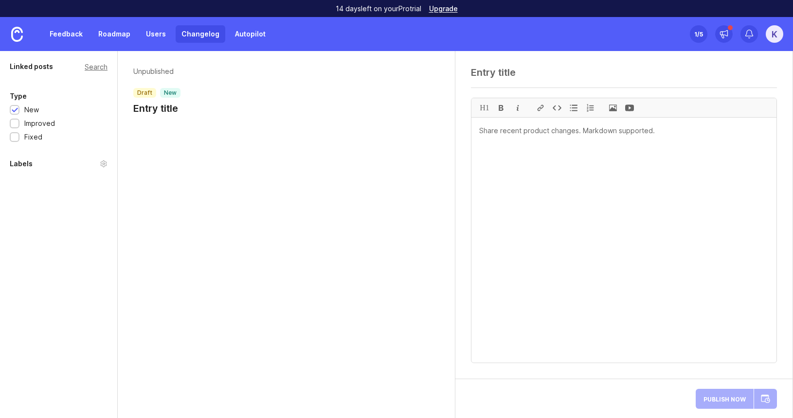
click at [196, 132] on div "Unpublished draft new Entry title" at bounding box center [286, 93] width 337 height 84
click at [155, 103] on h1 "Entry title" at bounding box center [156, 109] width 47 height 14
click at [153, 67] on p "Unpublished" at bounding box center [156, 72] width 47 height 10
click at [153, 109] on h1 "Entry title" at bounding box center [156, 109] width 47 height 14
click at [209, 124] on div "Unpublished draft new Entry title" at bounding box center [286, 93] width 337 height 84
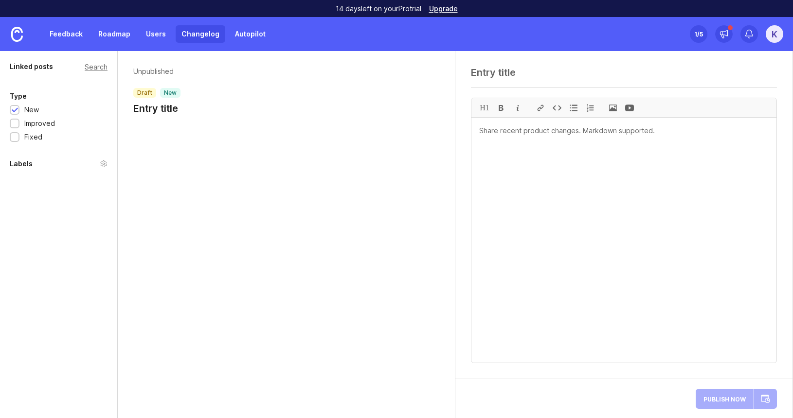
click at [165, 103] on h1 "Entry title" at bounding box center [156, 109] width 47 height 14
click at [164, 108] on h1 "Entry title" at bounding box center [156, 109] width 47 height 14
click at [175, 131] on div "Unpublished draft new Entry title" at bounding box center [286, 93] width 337 height 84
click at [170, 108] on h1 "Entry title" at bounding box center [156, 109] width 47 height 14
click at [192, 122] on div "Unpublished draft new Entry title" at bounding box center [286, 93] width 337 height 84
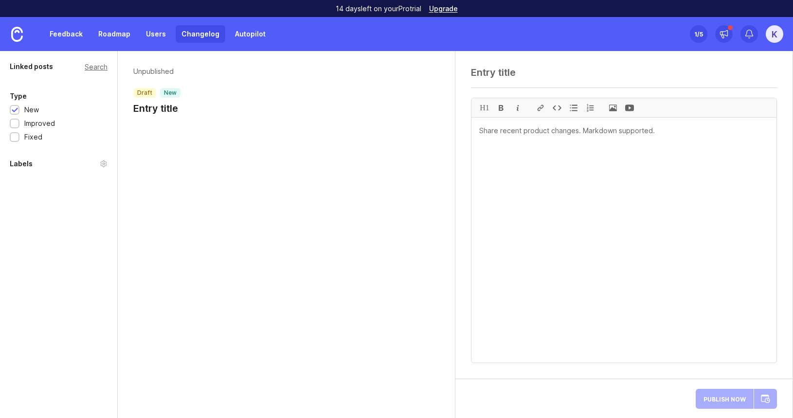
click at [619, 194] on textarea at bounding box center [623, 240] width 305 height 245
paste textarea "23.36.3 - loremi dol sitamet conse Adipisci elitsed doeiusm tempori utla etd Ma…"
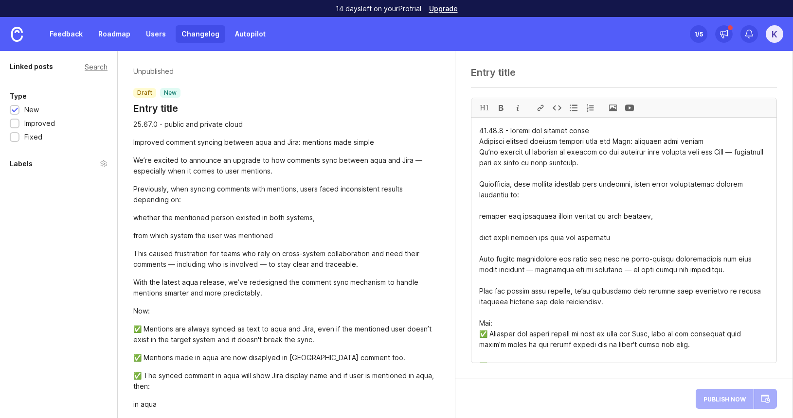
scroll to position [232, 0]
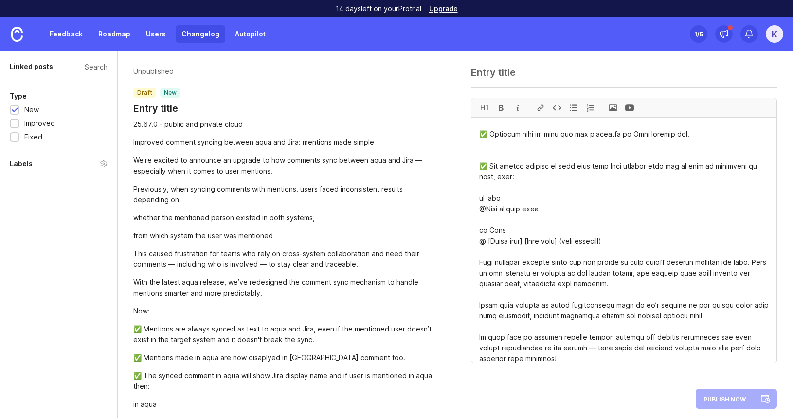
click at [500, 79] on div at bounding box center [624, 76] width 306 height 18
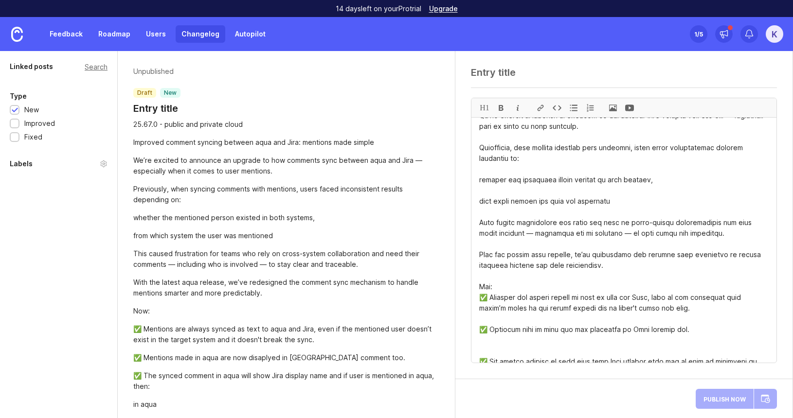
scroll to position [0, 0]
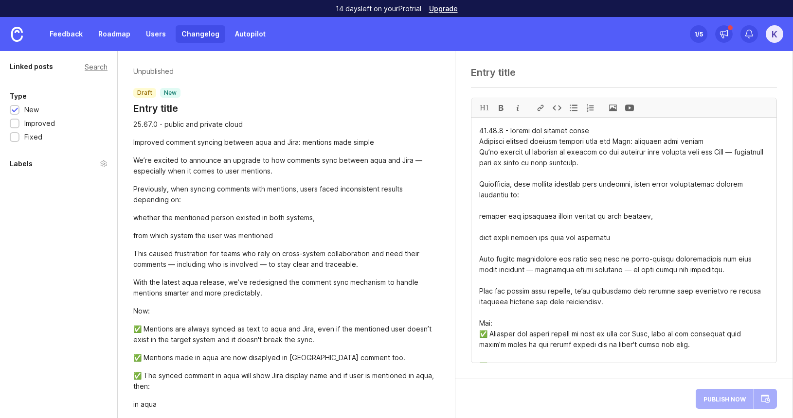
drag, startPoint x: 588, startPoint y: 132, endPoint x: 479, endPoint y: 131, distance: 109.5
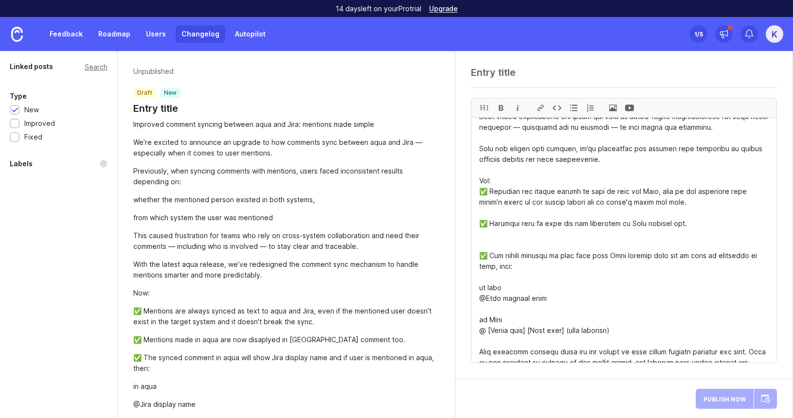
type textarea "Loremips dolorsi ametcon adipisc elit sed Doei: temporin utla etdolo Ma’al enim…"
click at [18, 124] on div at bounding box center [15, 124] width 6 height 7
click at [15, 141] on div at bounding box center [15, 137] width 10 height 10
click at [141, 93] on p "draft" at bounding box center [144, 93] width 15 height 8
click at [518, 78] on textarea at bounding box center [624, 73] width 306 height 12
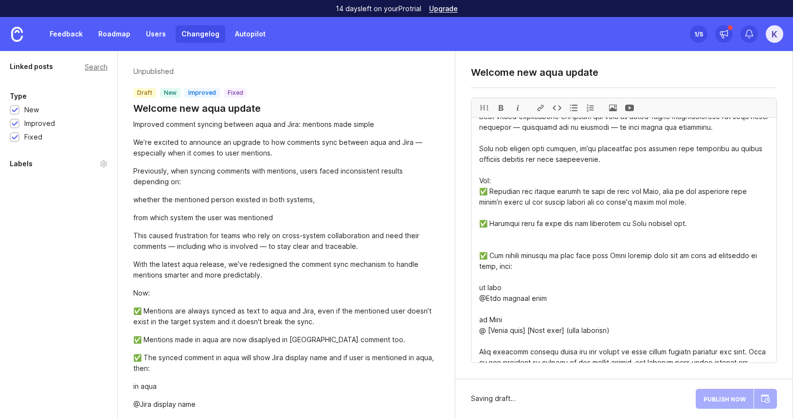
type textarea "Welcome new aqua update"
click at [735, 400] on div "Publish Now" at bounding box center [736, 398] width 81 height 23
click at [729, 405] on button "Publish Now" at bounding box center [725, 399] width 58 height 20
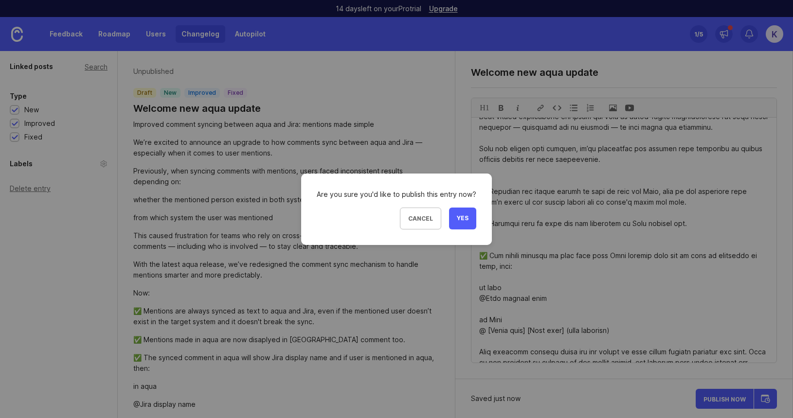
click at [460, 216] on span "Yes" at bounding box center [463, 219] width 12 height 8
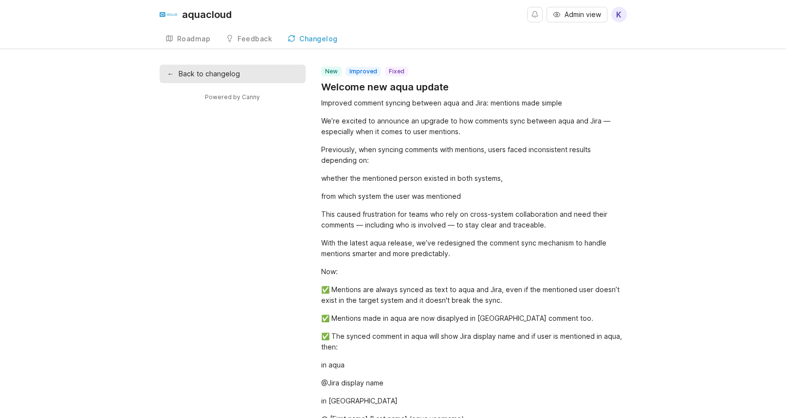
click at [248, 71] on link "← Back to changelog" at bounding box center [233, 74] width 146 height 18
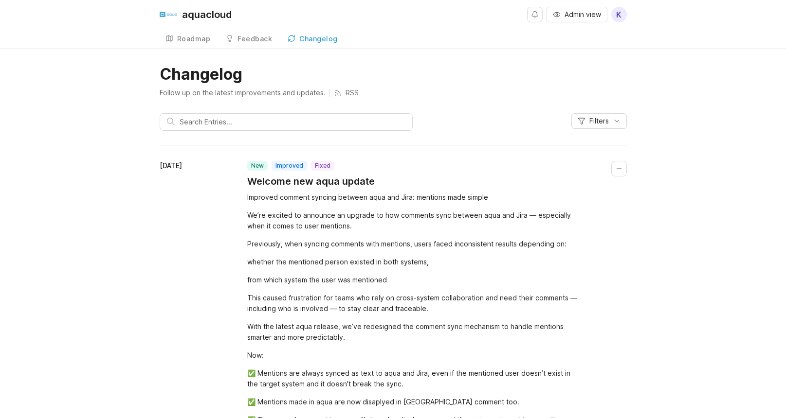
click at [257, 40] on div "Feedback" at bounding box center [254, 39] width 35 height 7
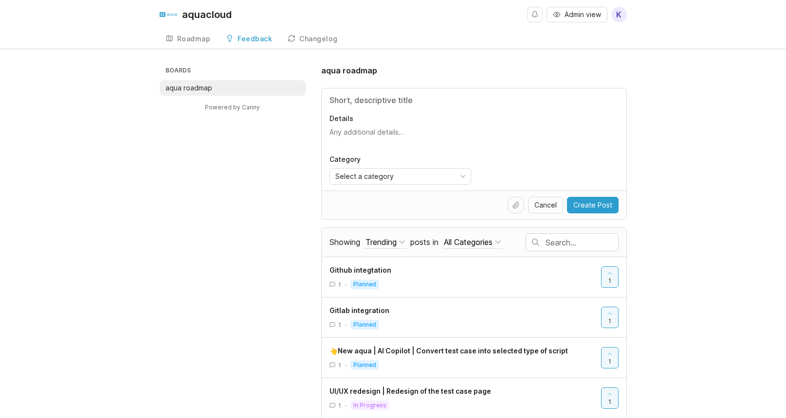
scroll to position [2, 0]
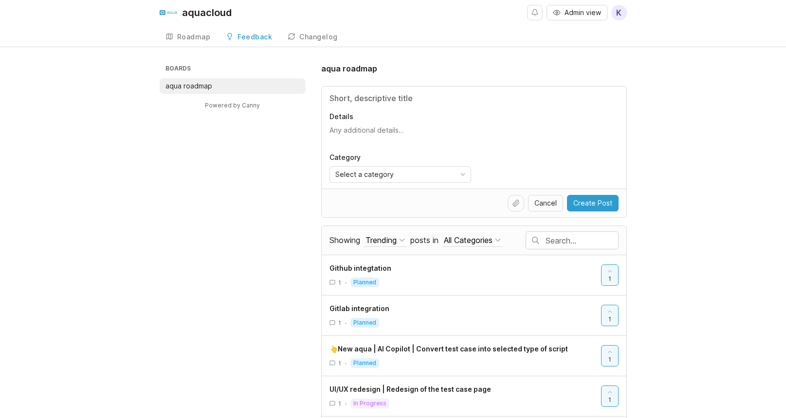
click at [206, 36] on div "Roadmap" at bounding box center [194, 37] width 34 height 7
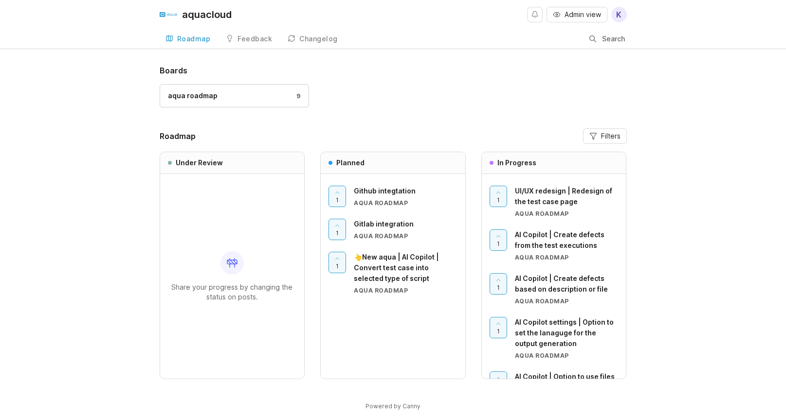
click at [245, 41] on div "Feedback" at bounding box center [254, 39] width 35 height 7
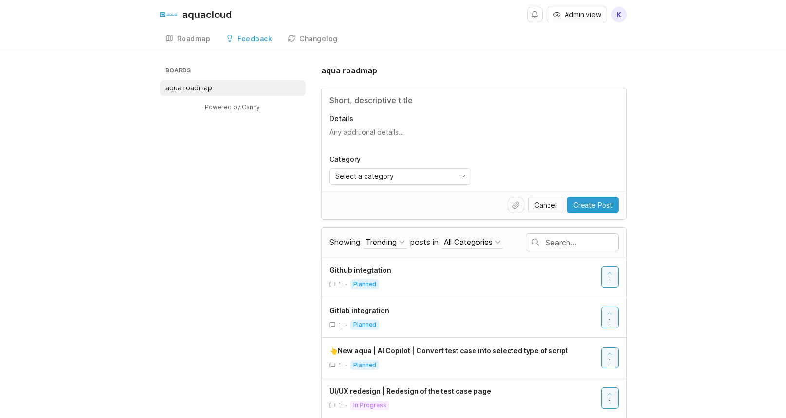
click at [204, 41] on div "Roadmap" at bounding box center [194, 39] width 34 height 7
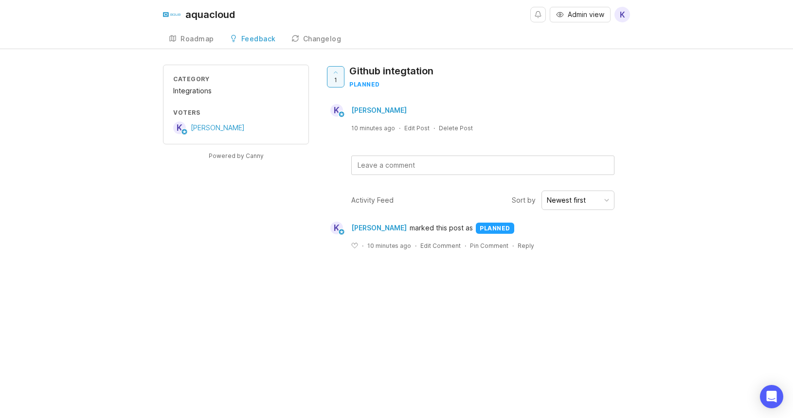
click at [327, 39] on div "Changelog" at bounding box center [322, 39] width 38 height 7
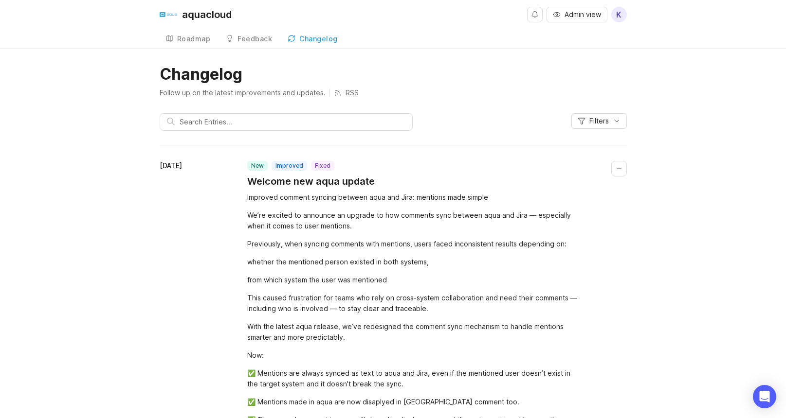
scroll to position [228, 0]
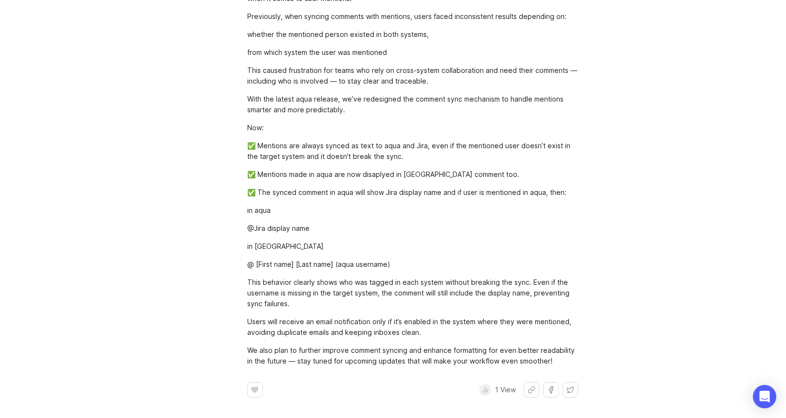
click at [476, 392] on footer "﻿ 1 View" at bounding box center [412, 390] width 331 height 16
click at [485, 393] on icon at bounding box center [485, 390] width 8 height 8
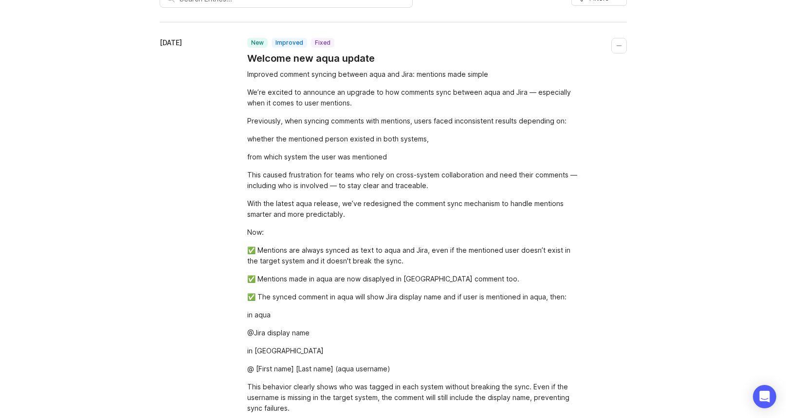
scroll to position [0, 0]
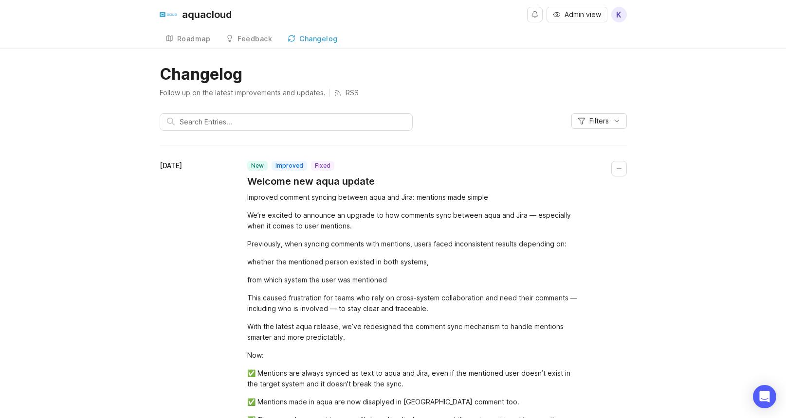
click at [168, 39] on icon at bounding box center [169, 39] width 8 height 8
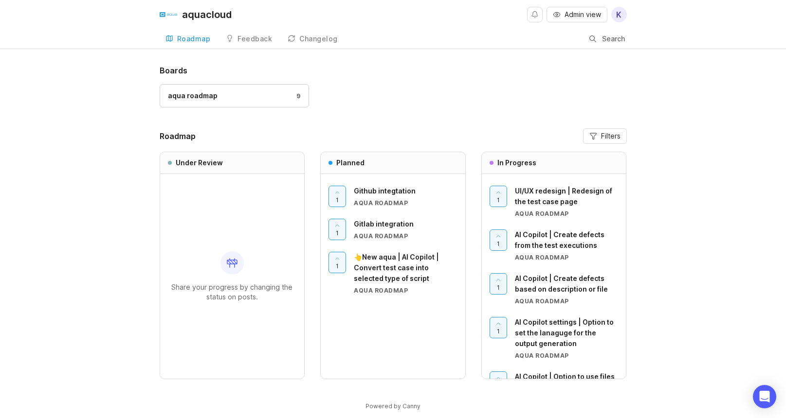
click at [253, 41] on div "Feedback" at bounding box center [254, 39] width 35 height 7
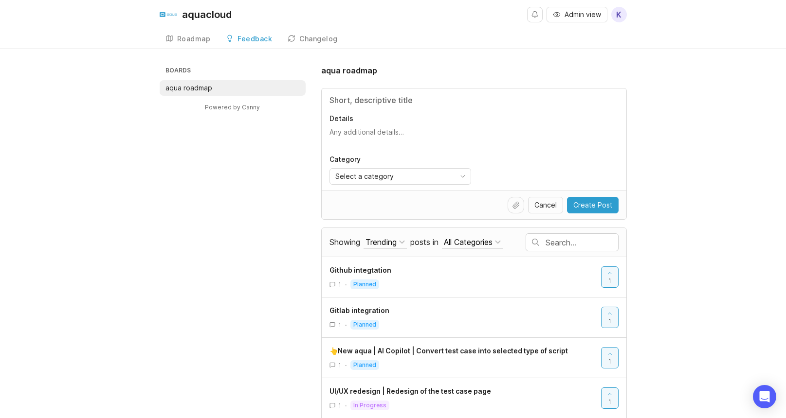
click at [210, 182] on div "Boards aqua roadmap Powered by Canny aqua roadmap Details Category Select a cat…" at bounding box center [393, 343] width 467 height 556
